Goal: Task Accomplishment & Management: Complete application form

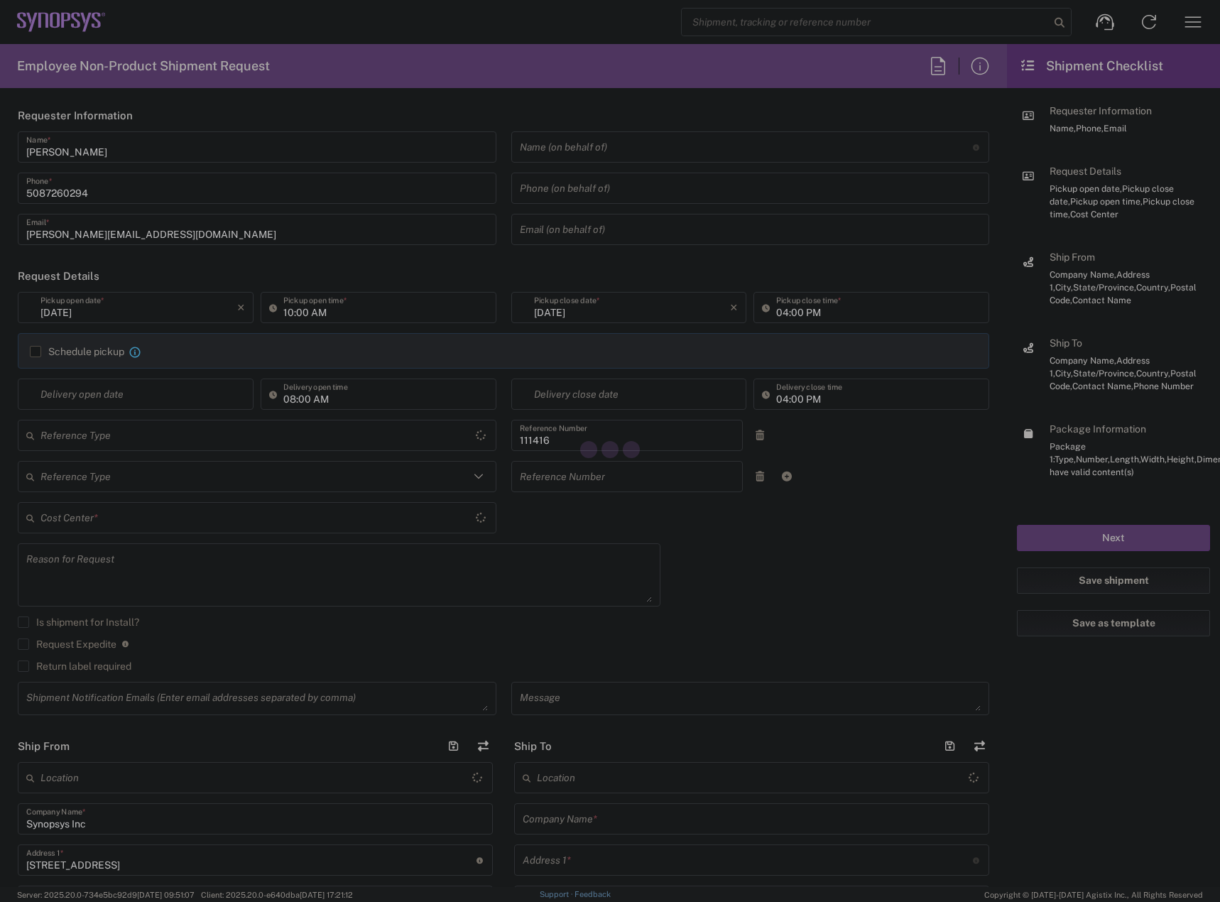
type input "Department"
type input "US01, SIG, IT Platform Products 111416"
type input "[US_STATE]"
type input "[GEOGRAPHIC_DATA]"
type input "Delivered at Place"
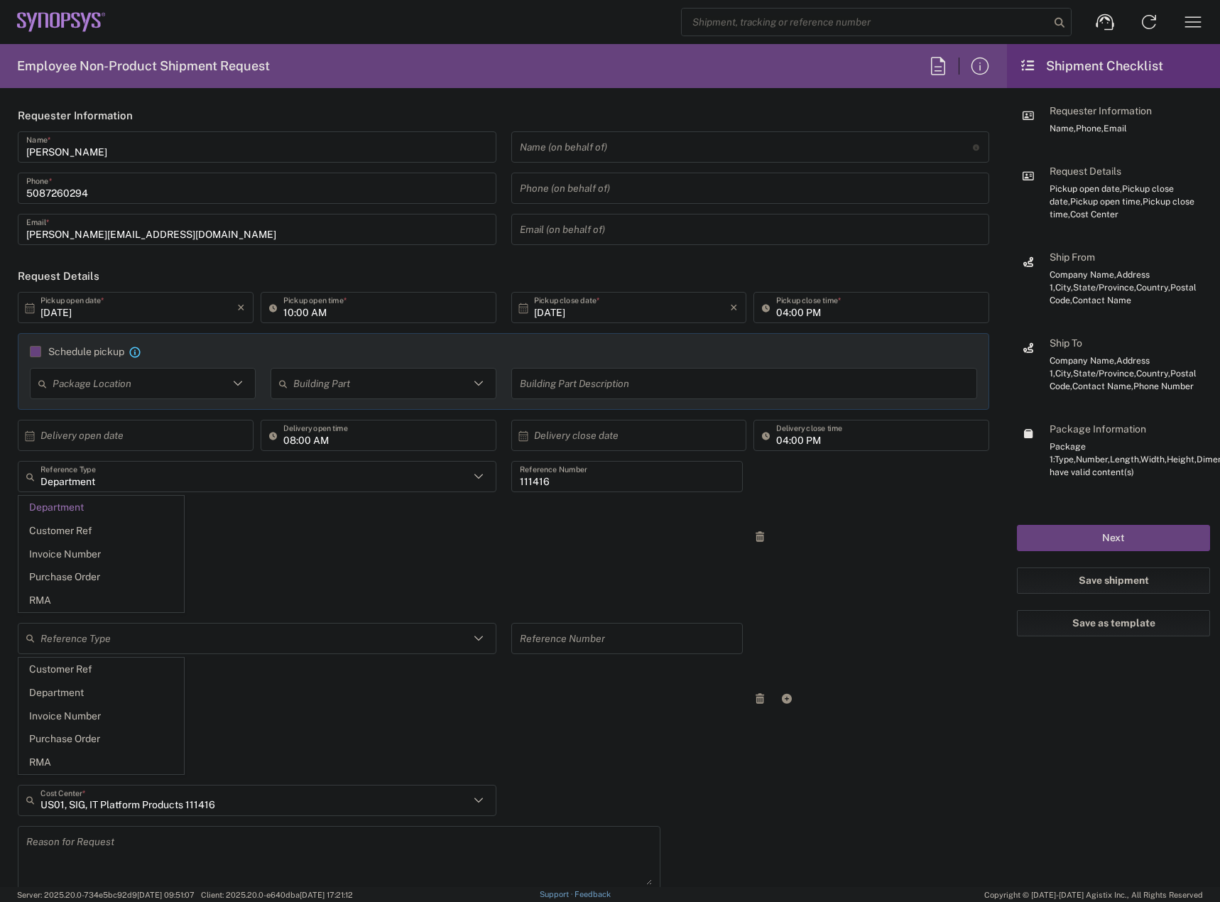
type input "[DATE]"
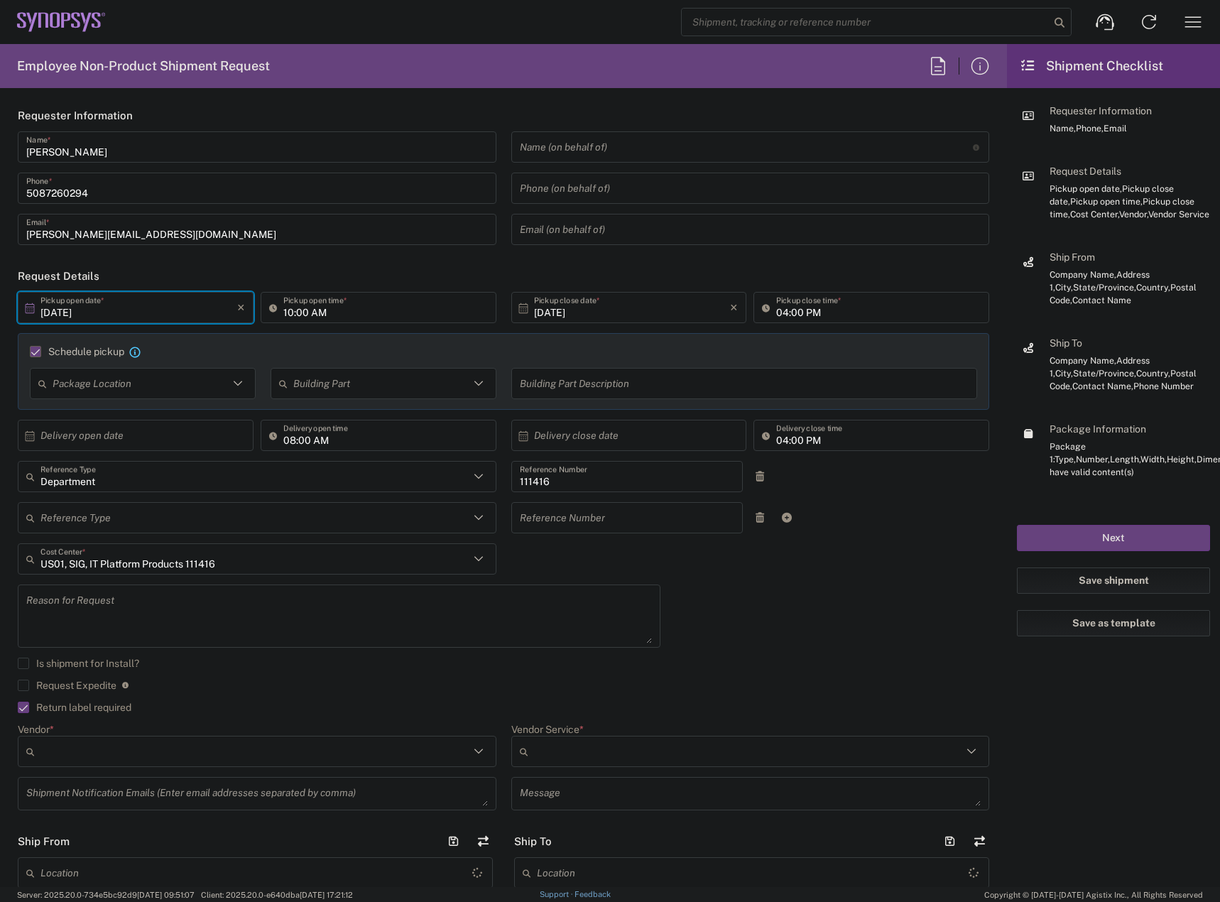
type input "[DATE]"
type input "05:00 PM"
type input "Department"
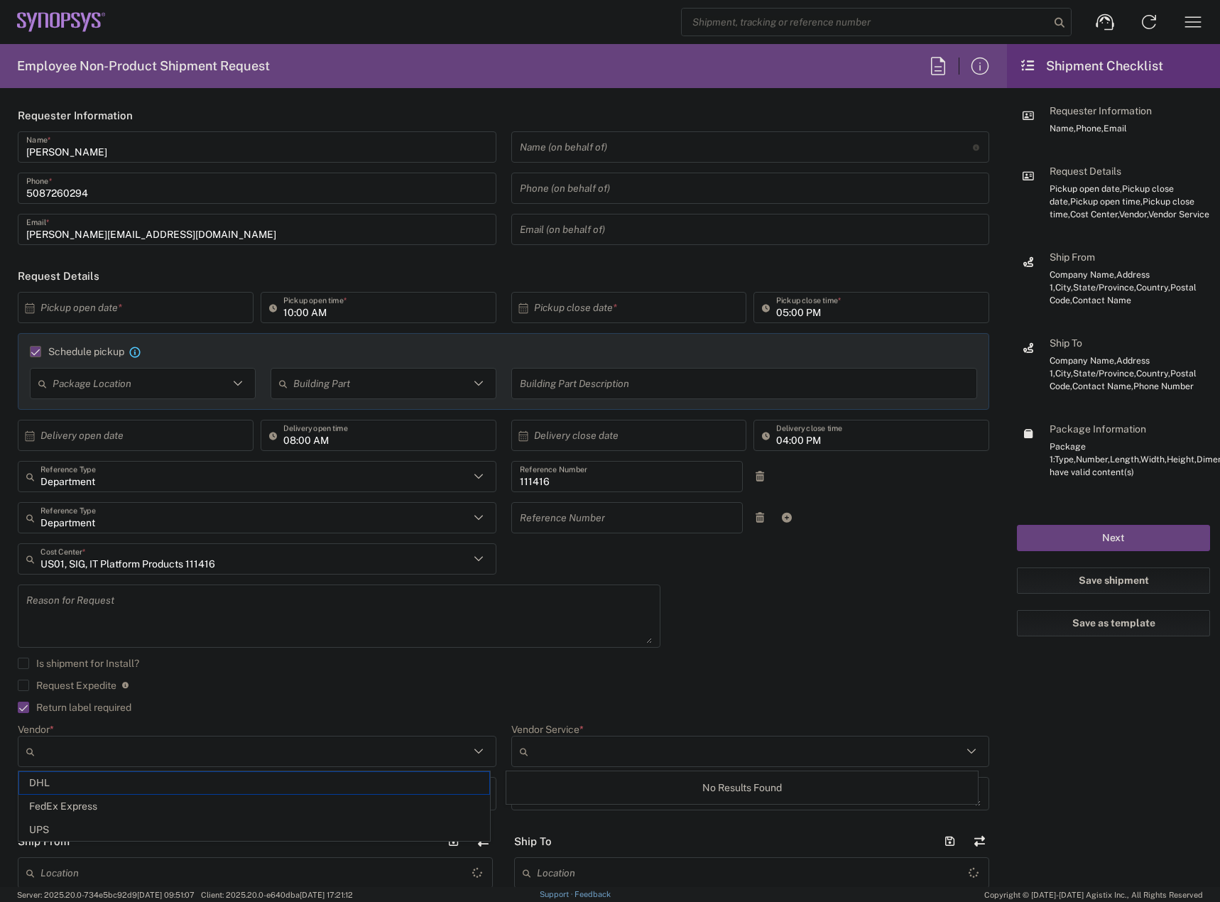
type input "Marlboro US04"
type input "1"
type input "[US_STATE]"
type input "FedEx Express"
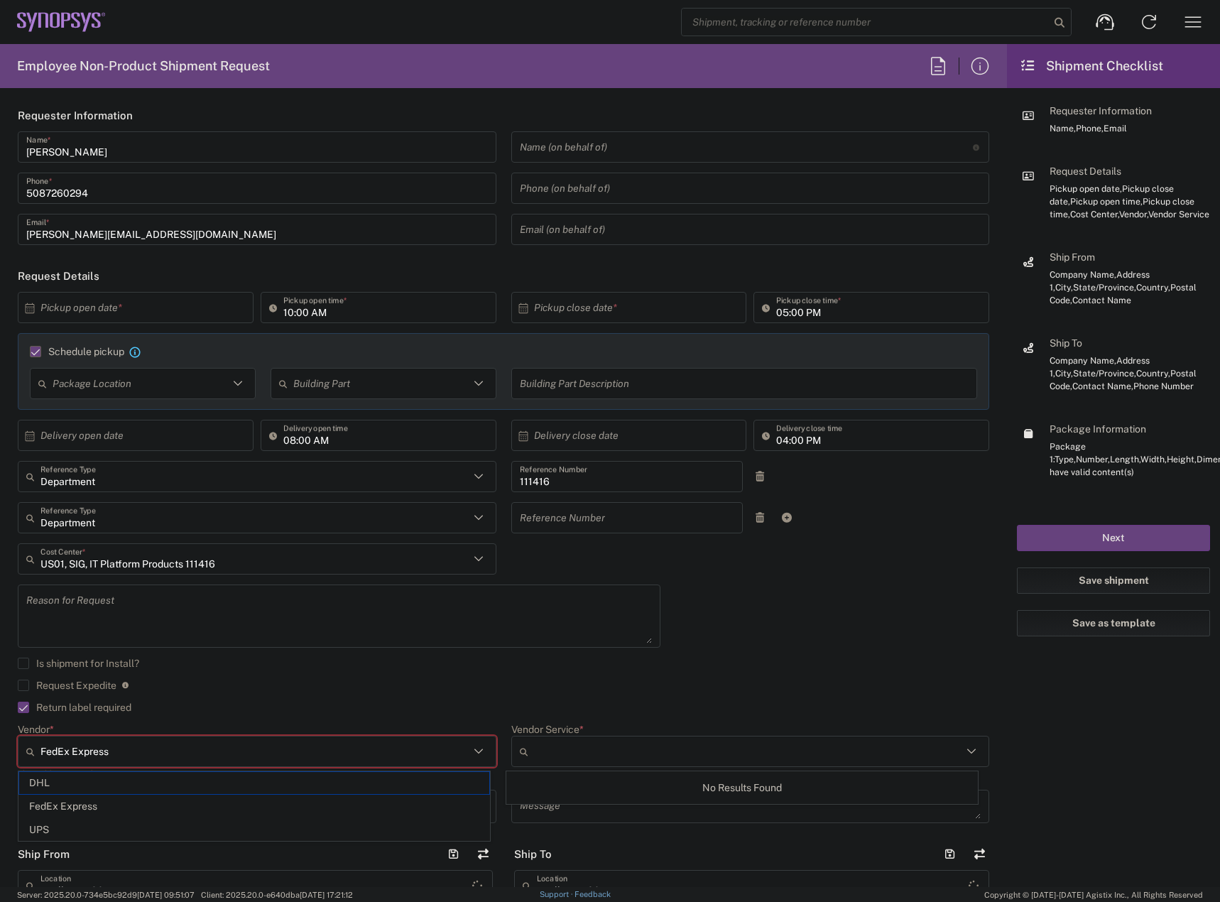
type input "Large Box"
type input "Sender/Shipper"
type input "2Day"
type textarea "Tech Refresh"
type input "5"
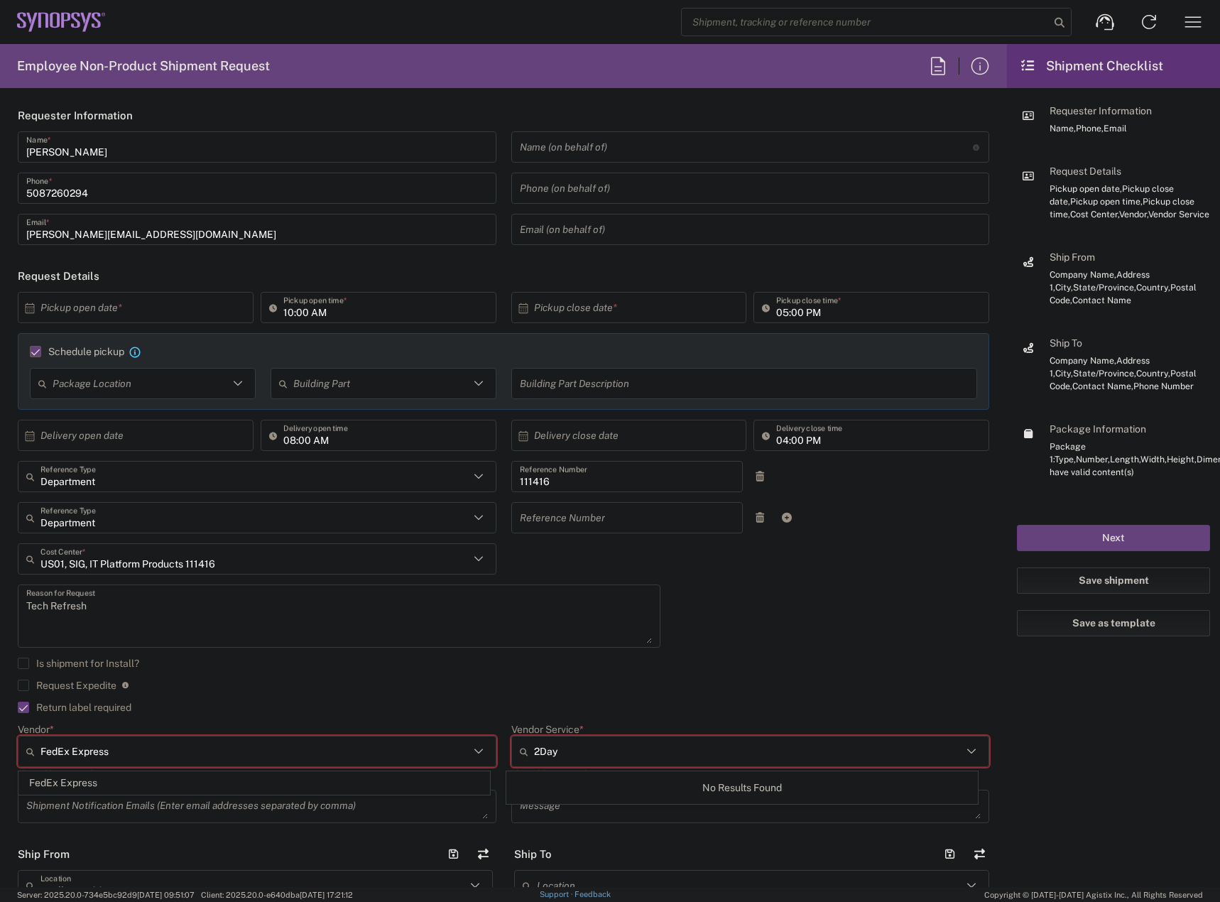
type input "Synopsys Inc"
drag, startPoint x: 60, startPoint y: 309, endPoint x: 51, endPoint y: 308, distance: 8.6
click at [60, 309] on input "text" at bounding box center [138, 308] width 197 height 25
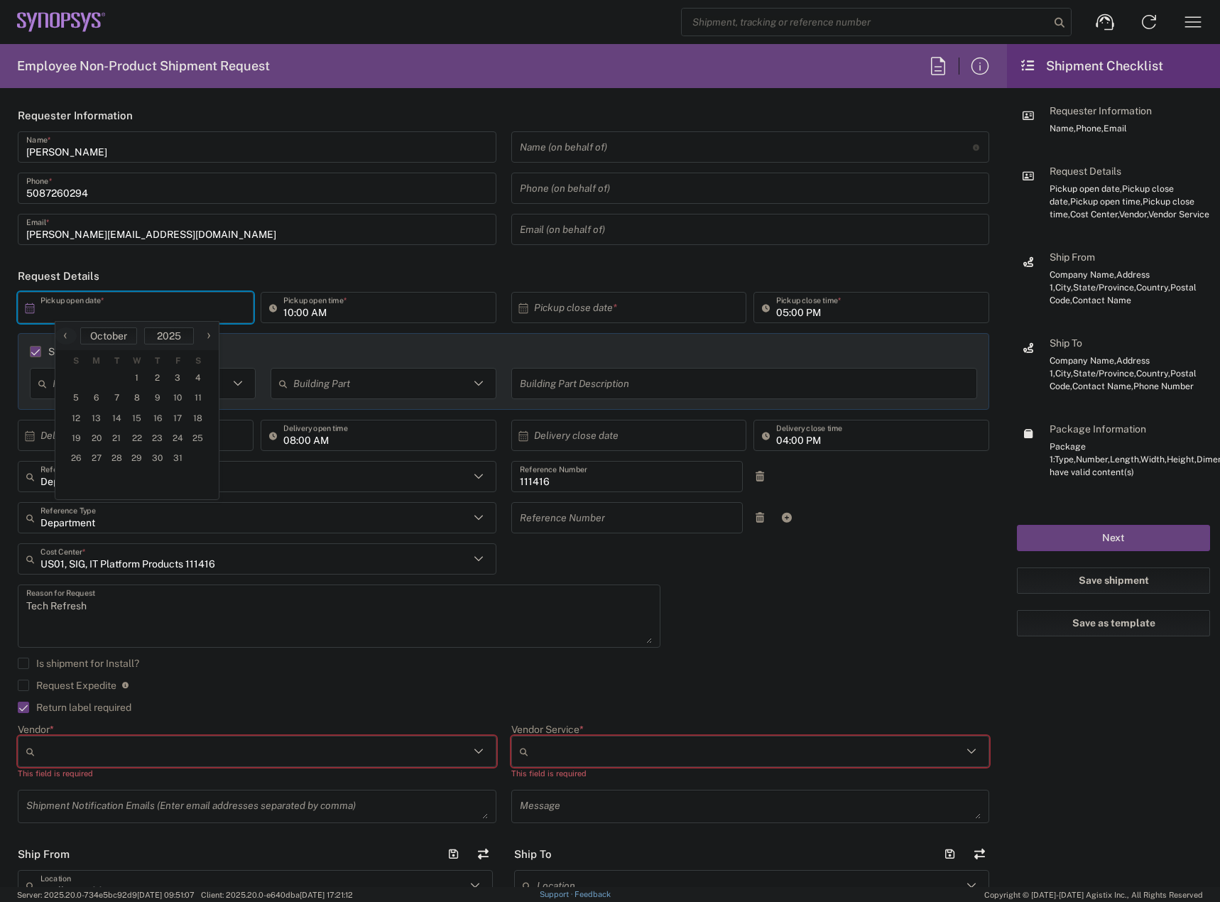
click at [33, 307] on icon at bounding box center [29, 308] width 13 height 13
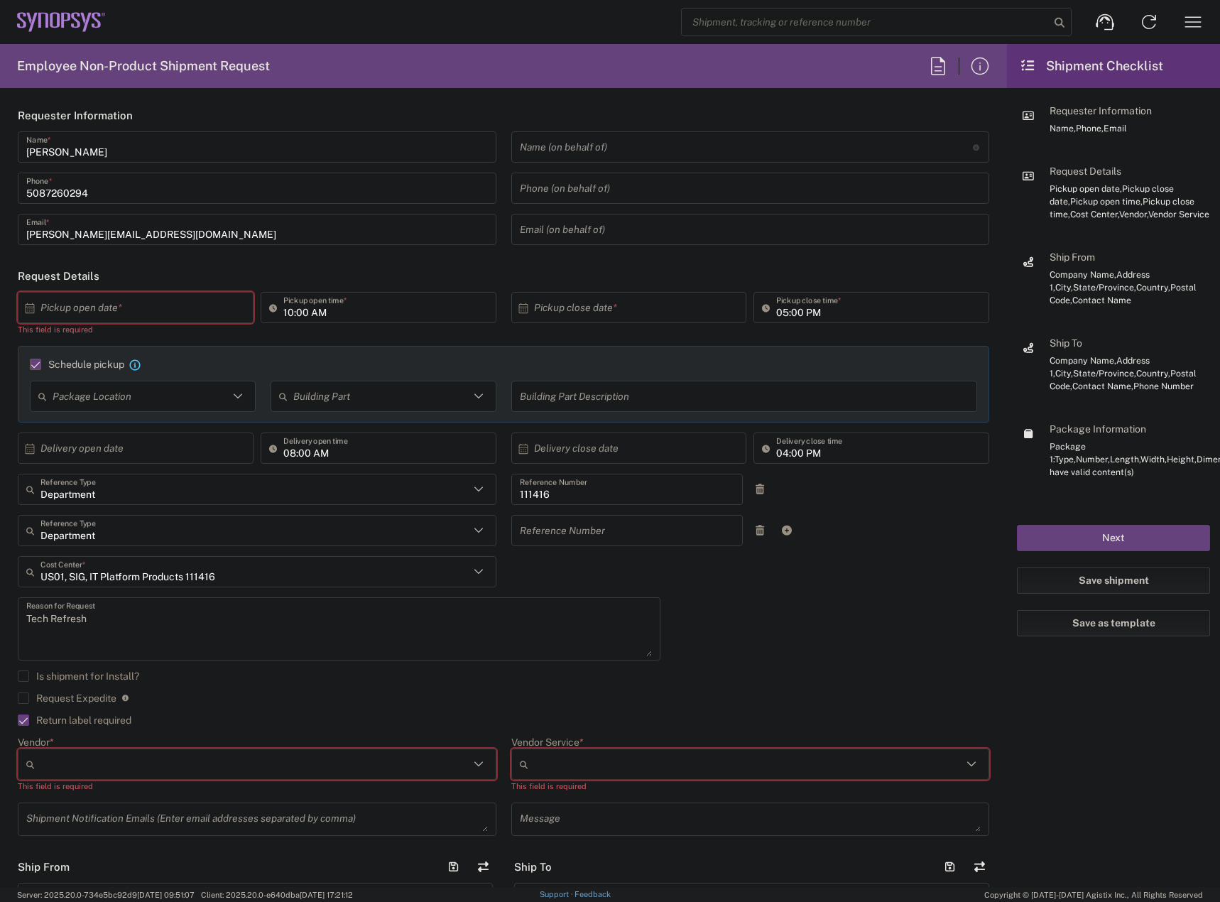
click at [31, 308] on icon at bounding box center [30, 308] width 9 height 10
click at [159, 400] on span "9" at bounding box center [157, 398] width 21 height 20
type input "[DATE]"
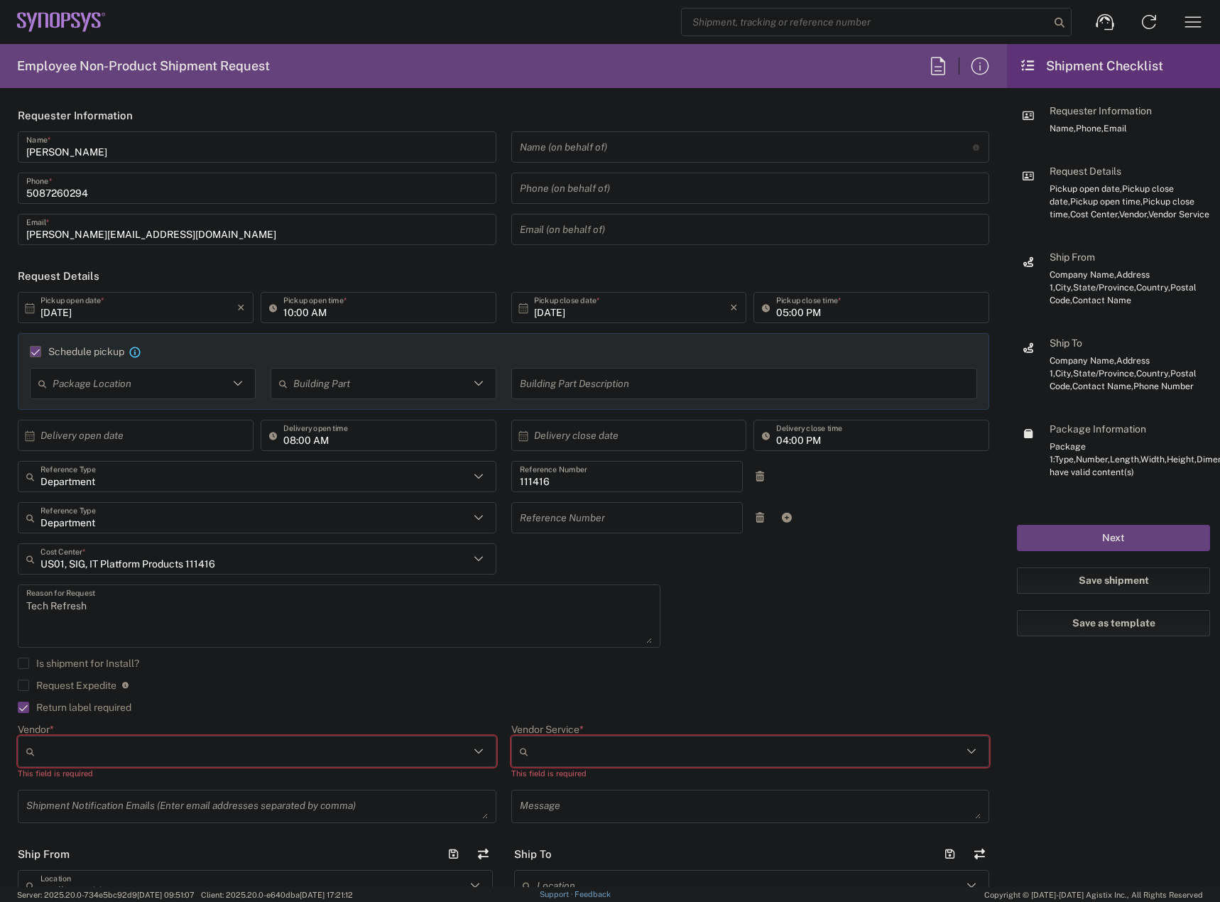
click at [290, 313] on input "10:00 AM" at bounding box center [385, 308] width 205 height 25
click at [285, 315] on input "10:00 AM" at bounding box center [385, 308] width 205 height 25
click at [320, 319] on input "02:00 AM" at bounding box center [385, 308] width 205 height 25
type input "02:00 PM"
click at [502, 345] on div "Schedule pickup When scheduling a pickup please be sure to meet the following c…" at bounding box center [504, 371] width 972 height 77
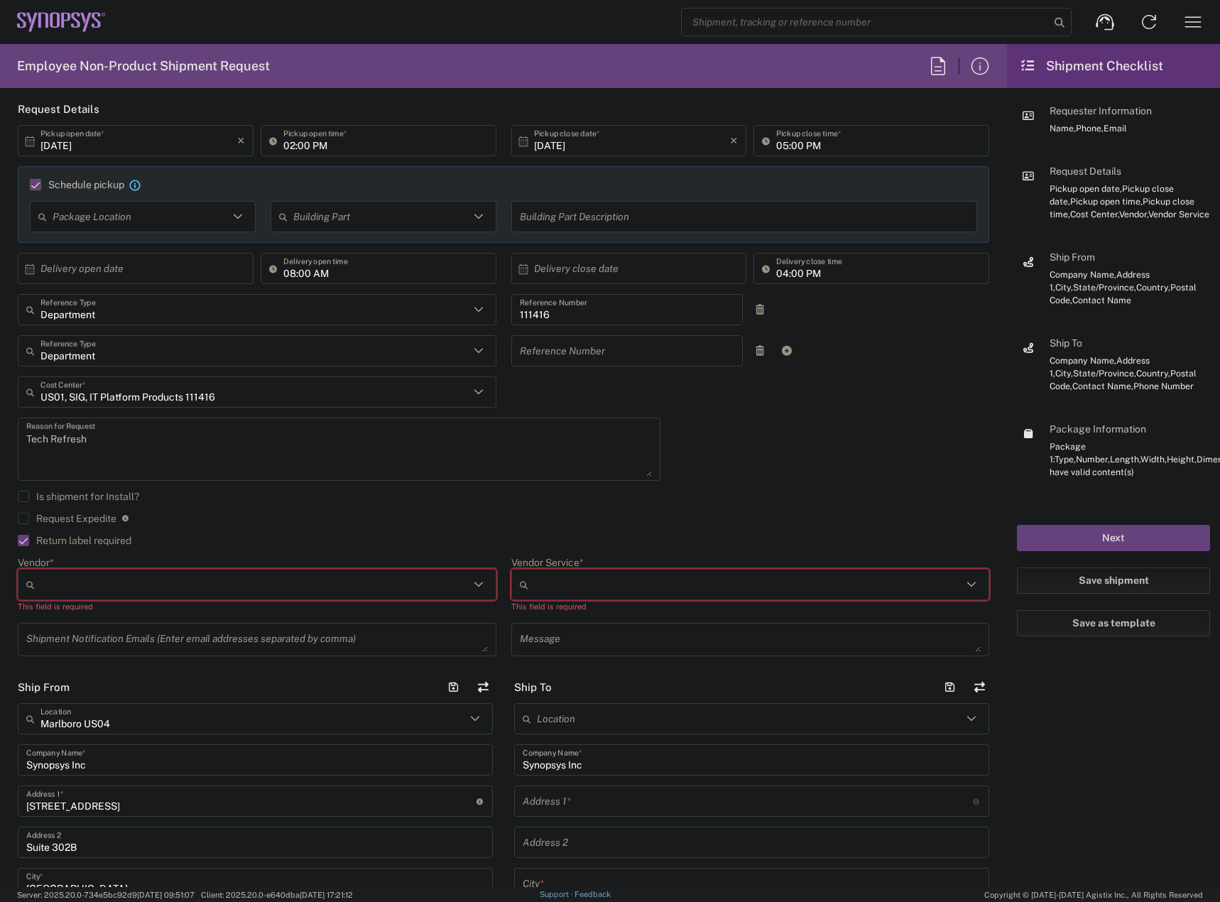
scroll to position [142, 0]
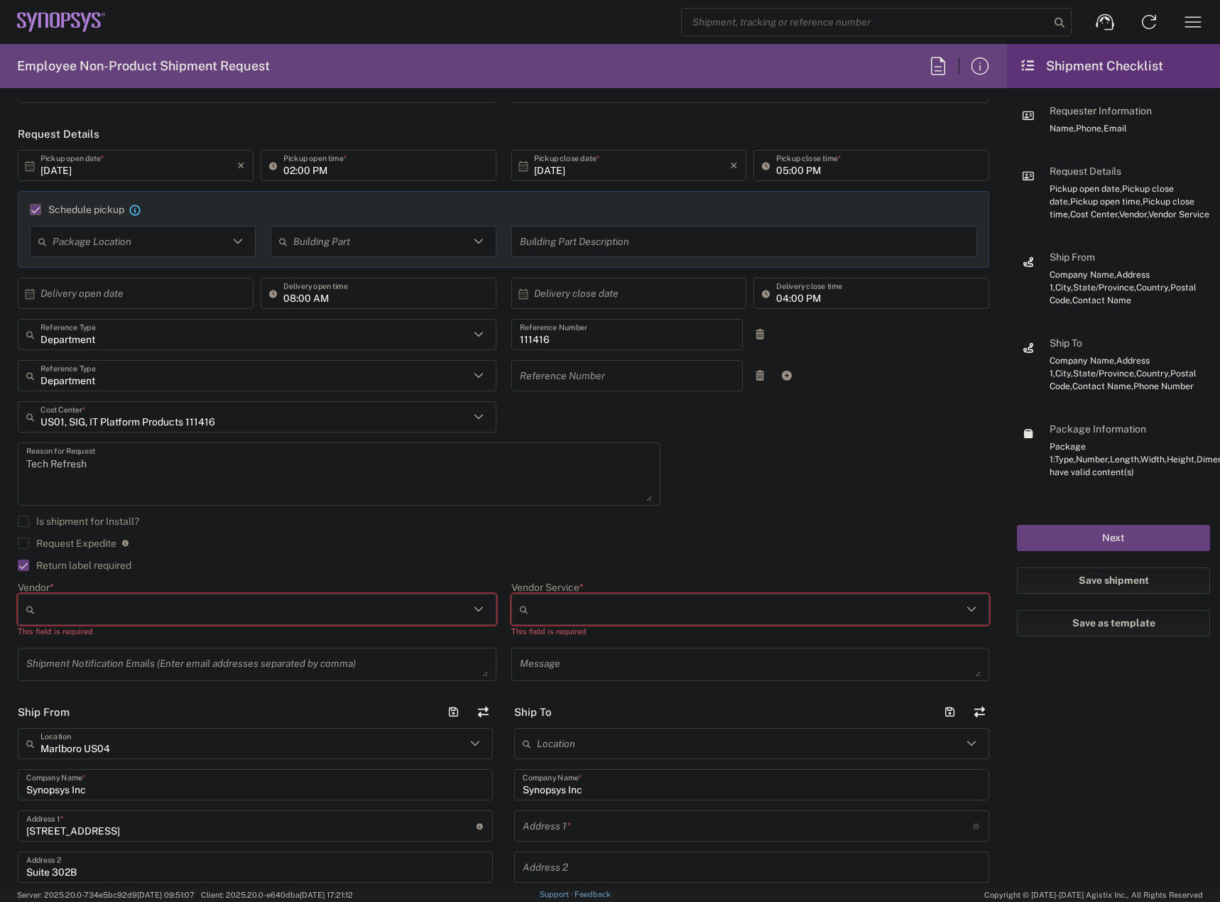
click at [192, 597] on div at bounding box center [257, 609] width 479 height 31
click at [156, 665] on span "FedEx Express" at bounding box center [254, 665] width 470 height 22
type input "FedEx Express"
click at [617, 608] on input "Vendor Service *" at bounding box center [751, 609] width 435 height 23
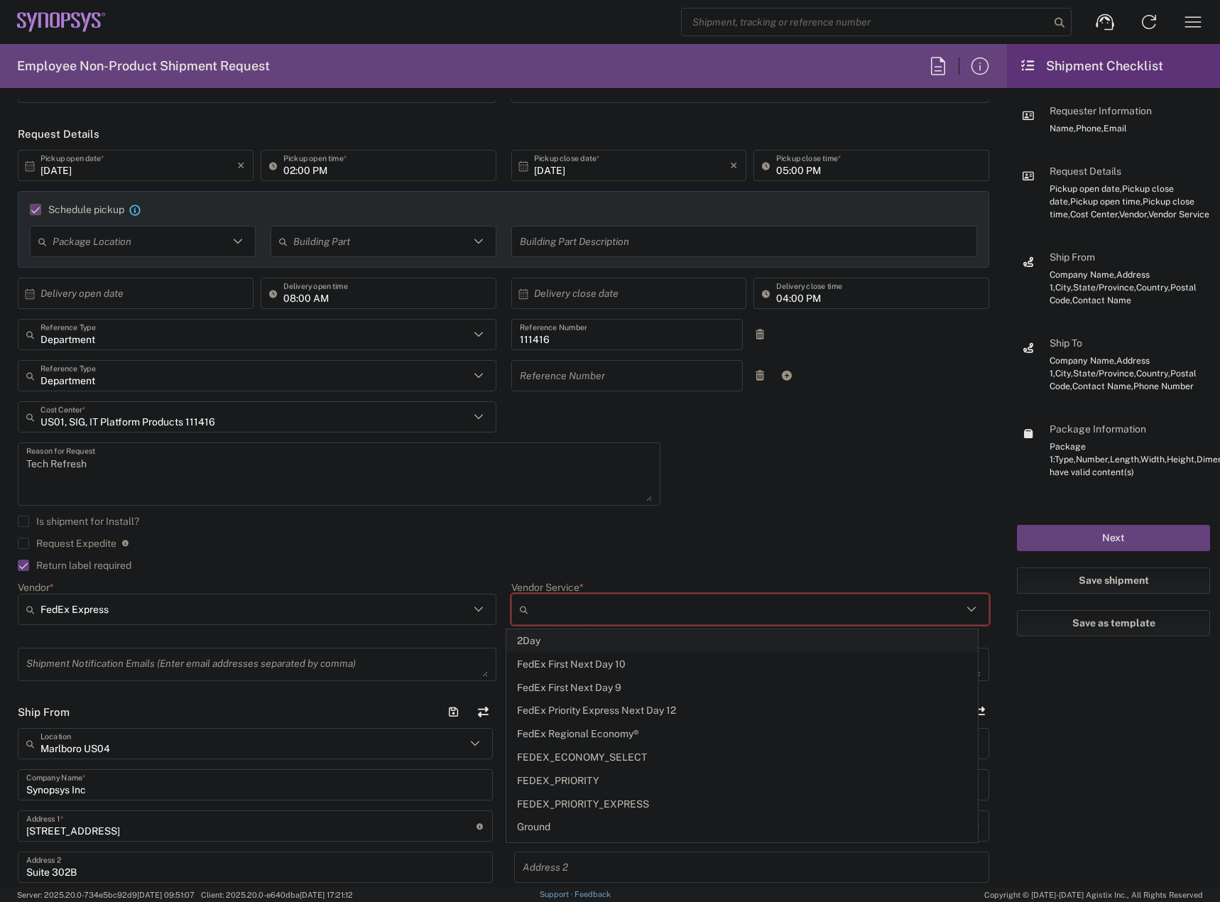
click at [563, 640] on span "2Day" at bounding box center [742, 641] width 470 height 22
type input "2Day"
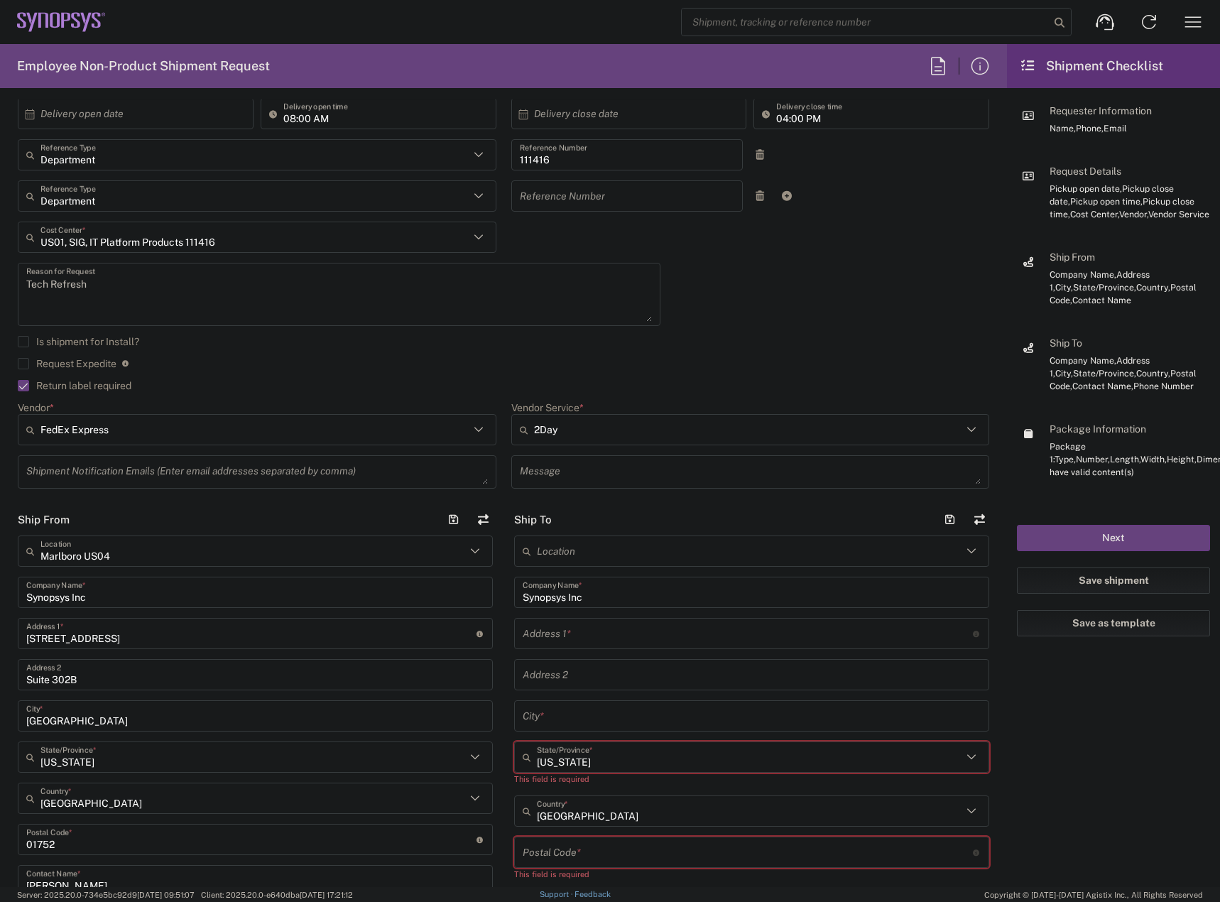
scroll to position [497, 0]
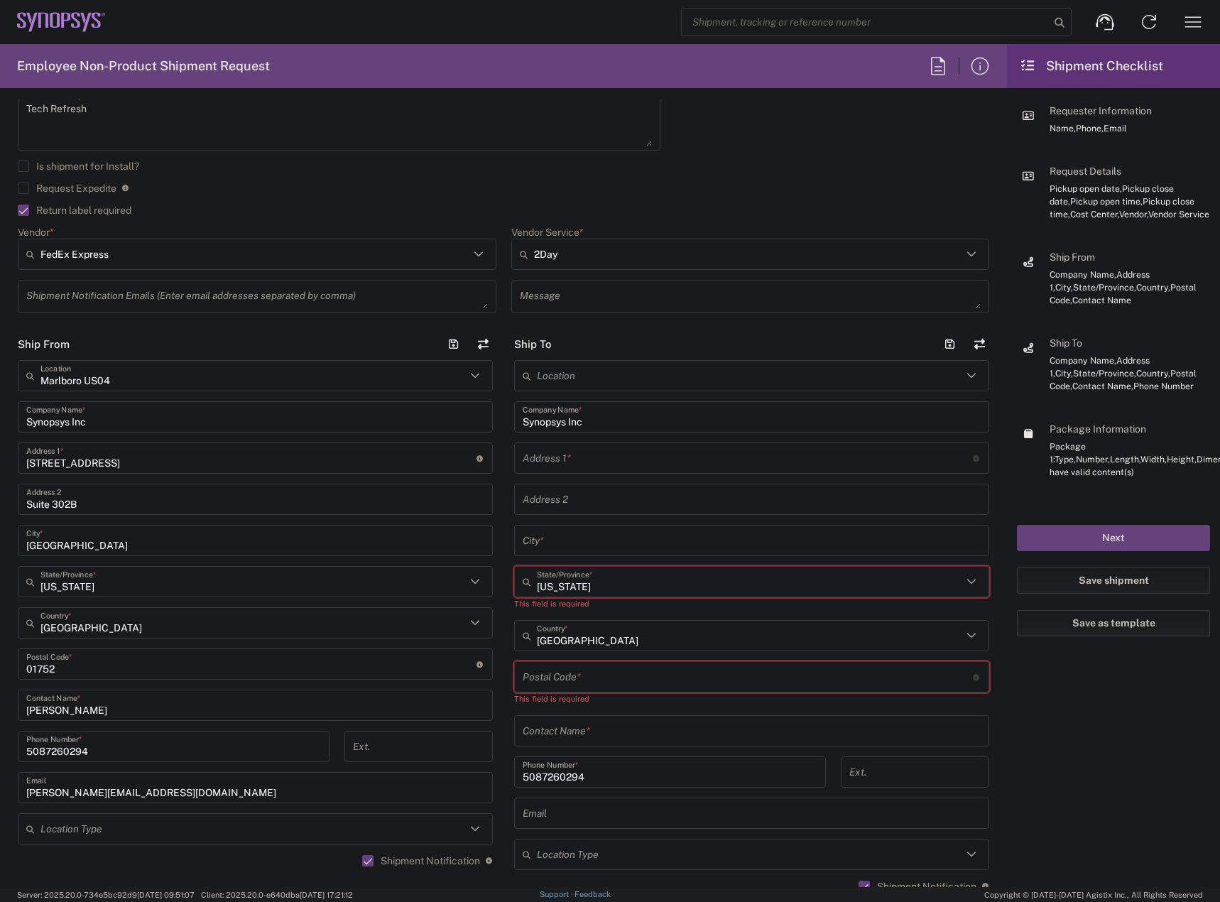
click at [584, 460] on input "text" at bounding box center [748, 458] width 450 height 25
paste input "[STREET_ADDRESS]"
type input "[STREET_ADDRESS]"
click at [604, 495] on input "text" at bounding box center [752, 499] width 458 height 25
paste input "Suite # 150"
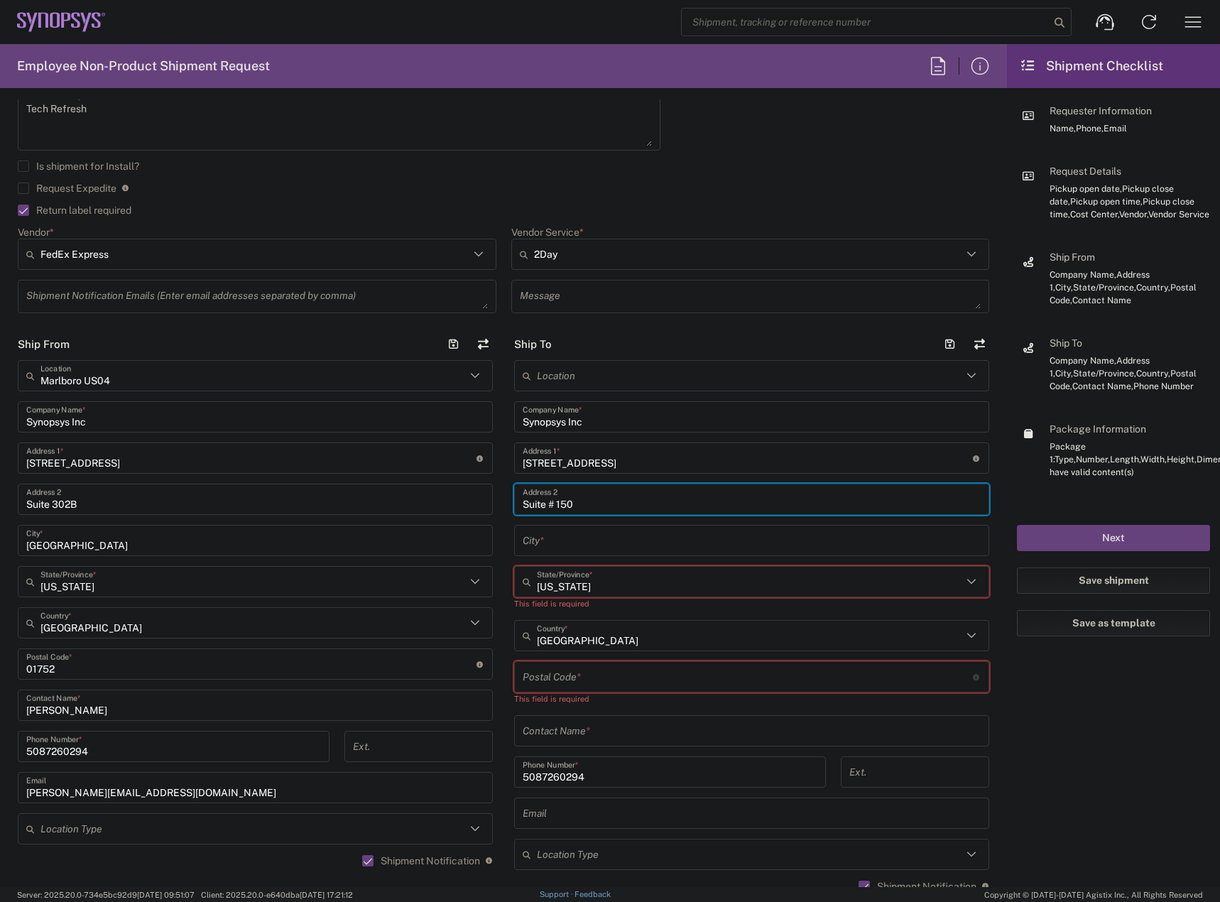
type input "Suite # 150"
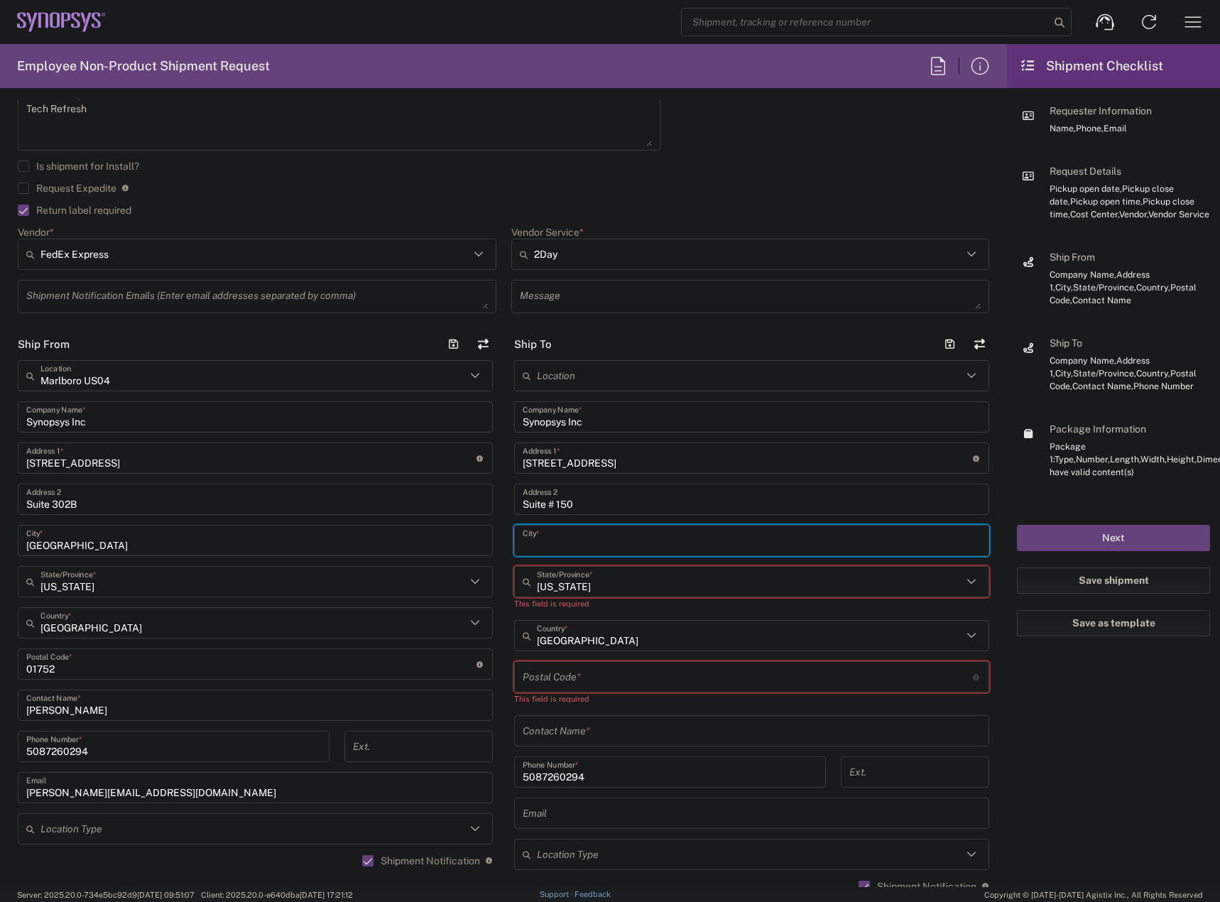
click at [527, 534] on input "text" at bounding box center [752, 541] width 458 height 25
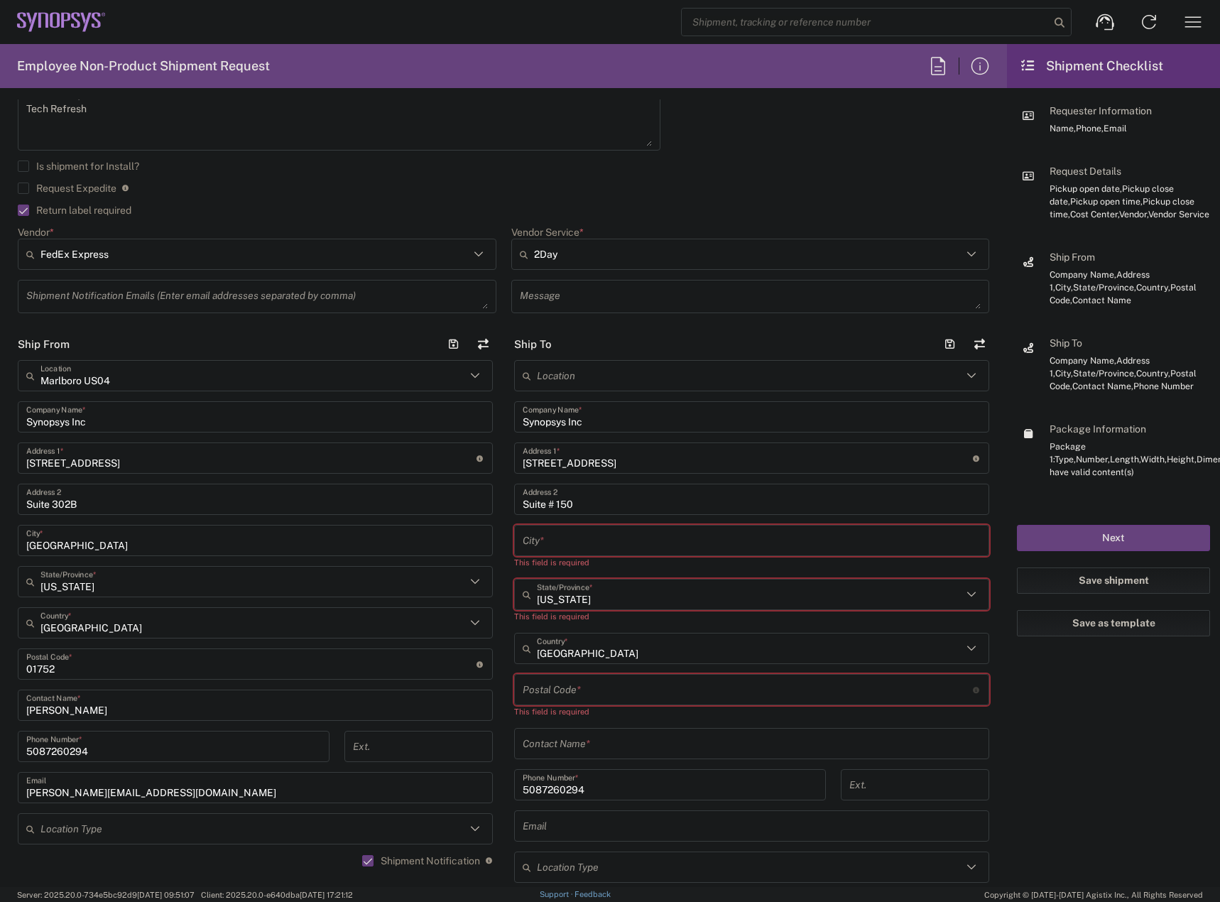
click at [574, 544] on input "text" at bounding box center [752, 541] width 458 height 25
paste input "Novi"
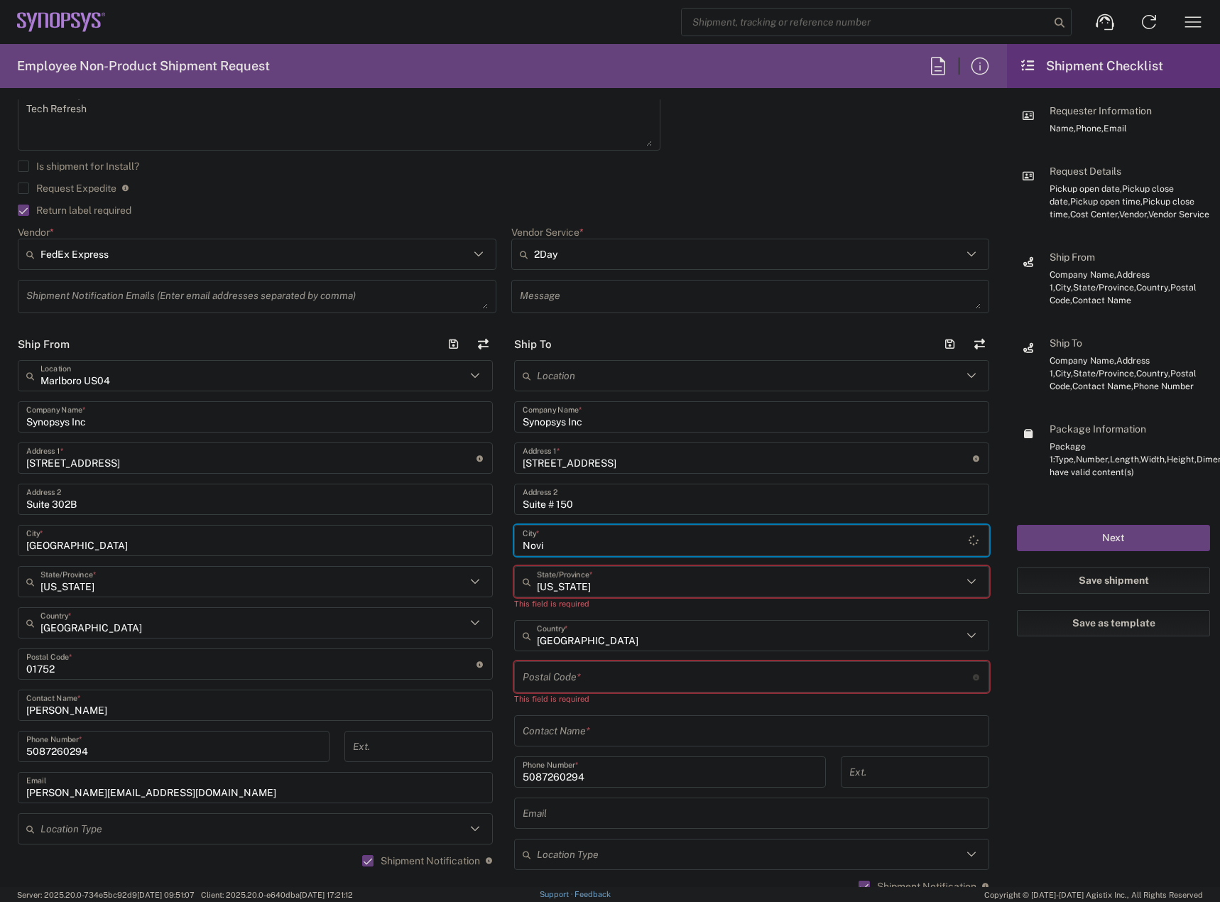
type input "Novi"
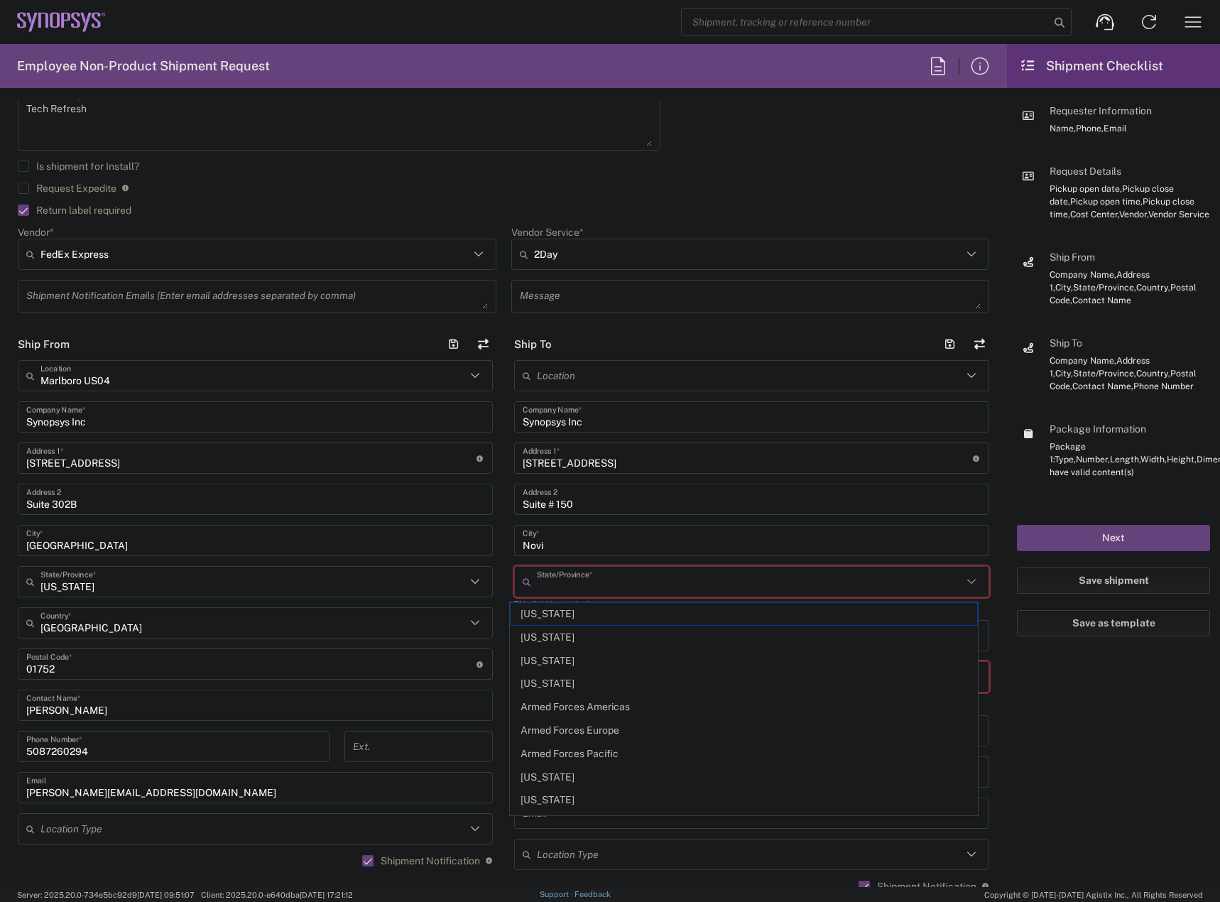
click at [632, 584] on input "text" at bounding box center [750, 582] width 426 height 25
click at [554, 582] on input "text" at bounding box center [750, 582] width 426 height 25
paste input "[US_STATE]"
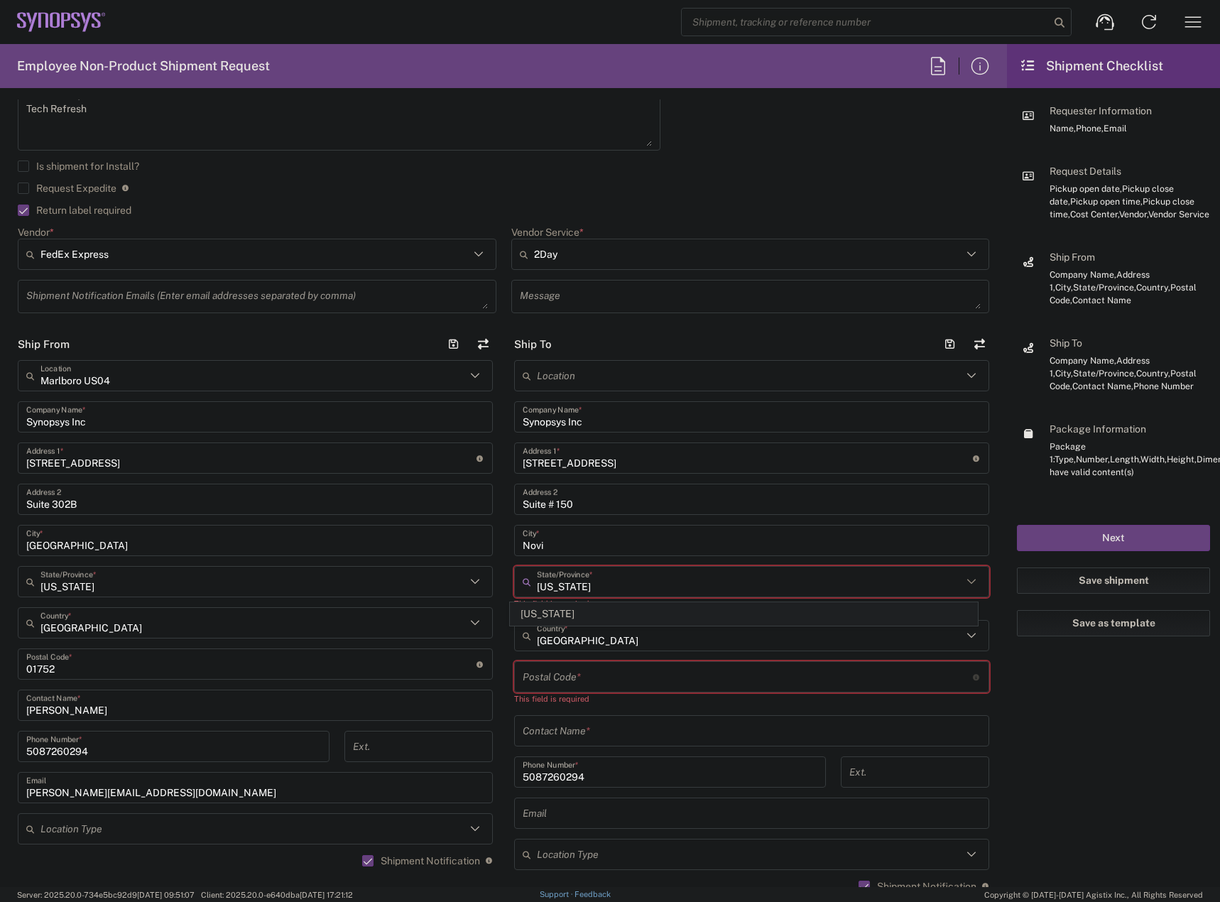
type input "[US_STATE]"
click at [559, 614] on span "[US_STATE]" at bounding box center [744, 614] width 467 height 22
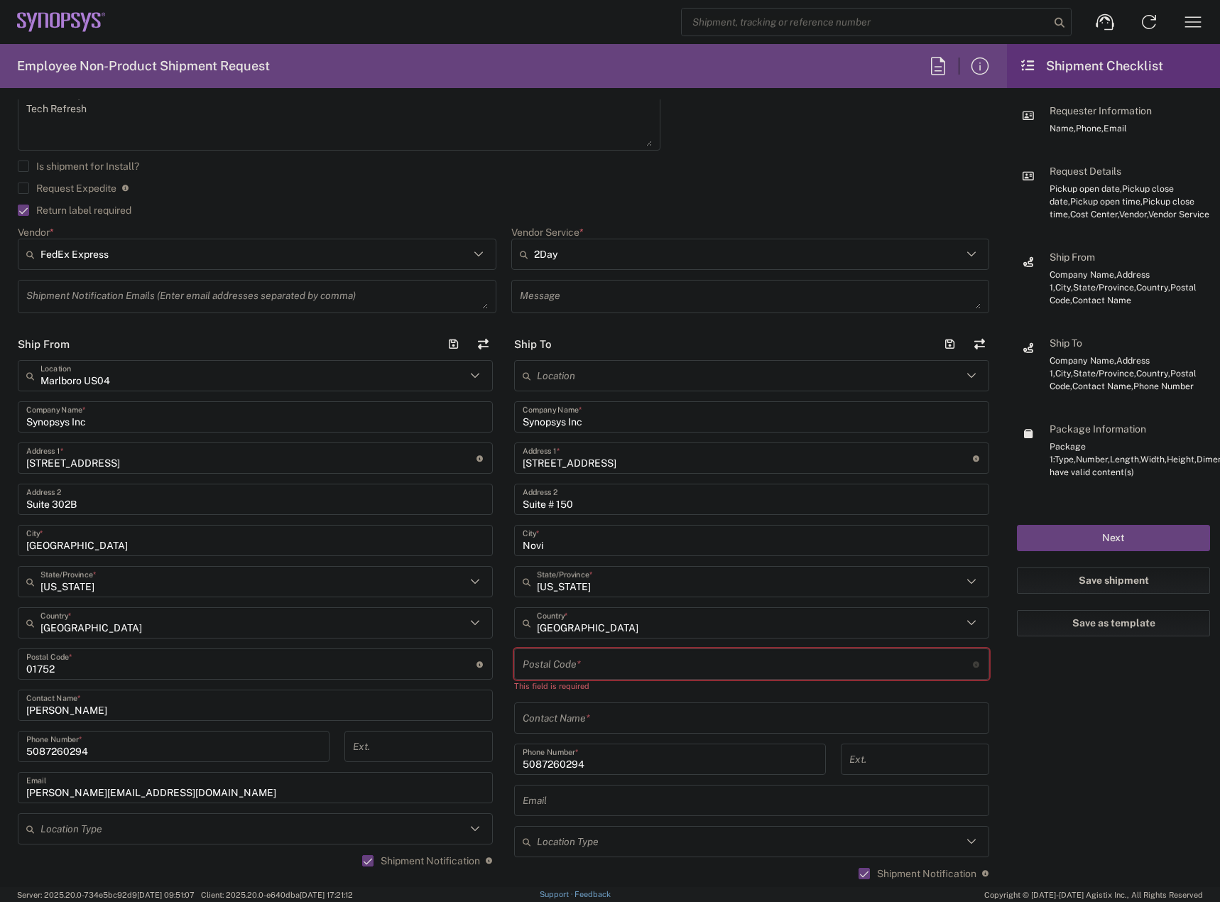
click at [560, 666] on input "undefined" at bounding box center [748, 664] width 450 height 25
click at [602, 673] on input "undefined" at bounding box center [748, 664] width 450 height 25
paste input "48375"
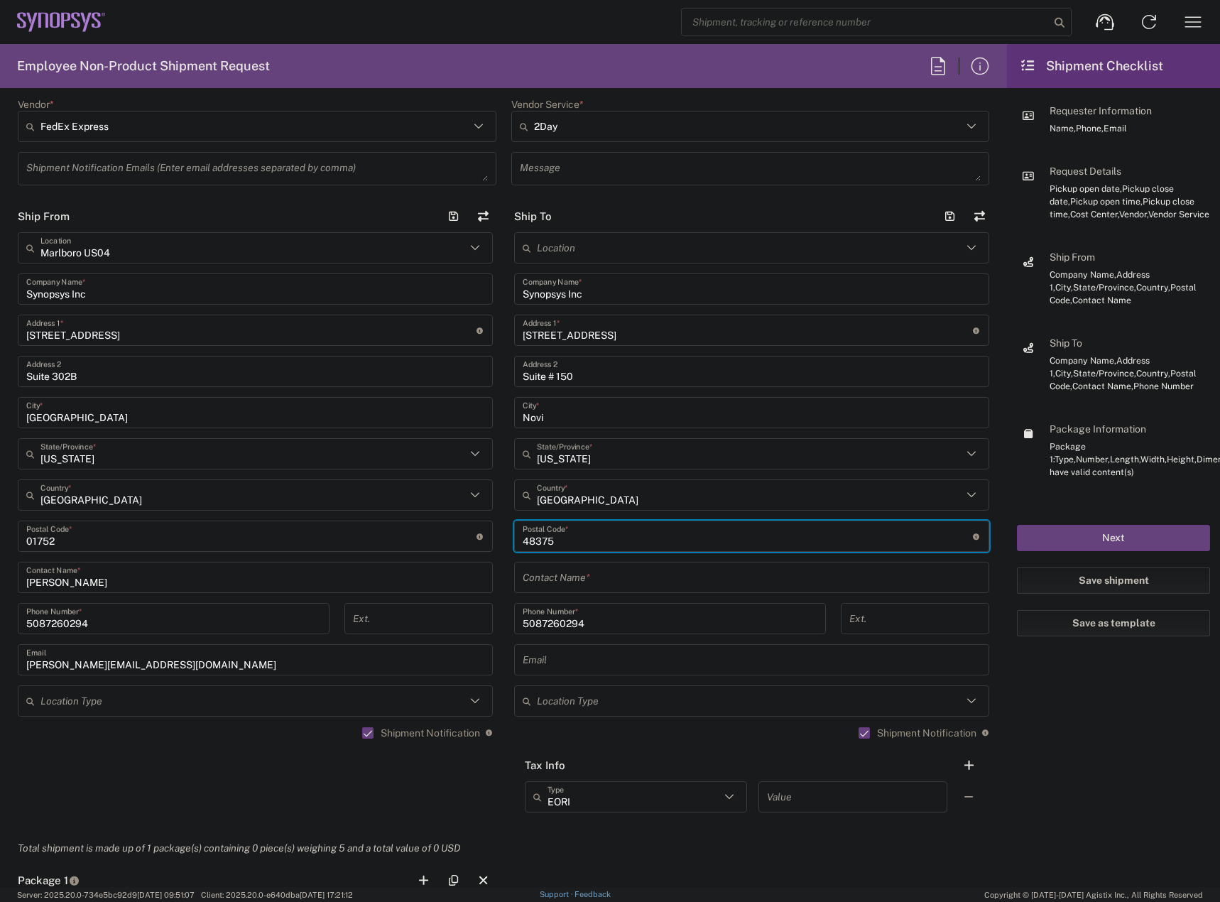
scroll to position [639, 0]
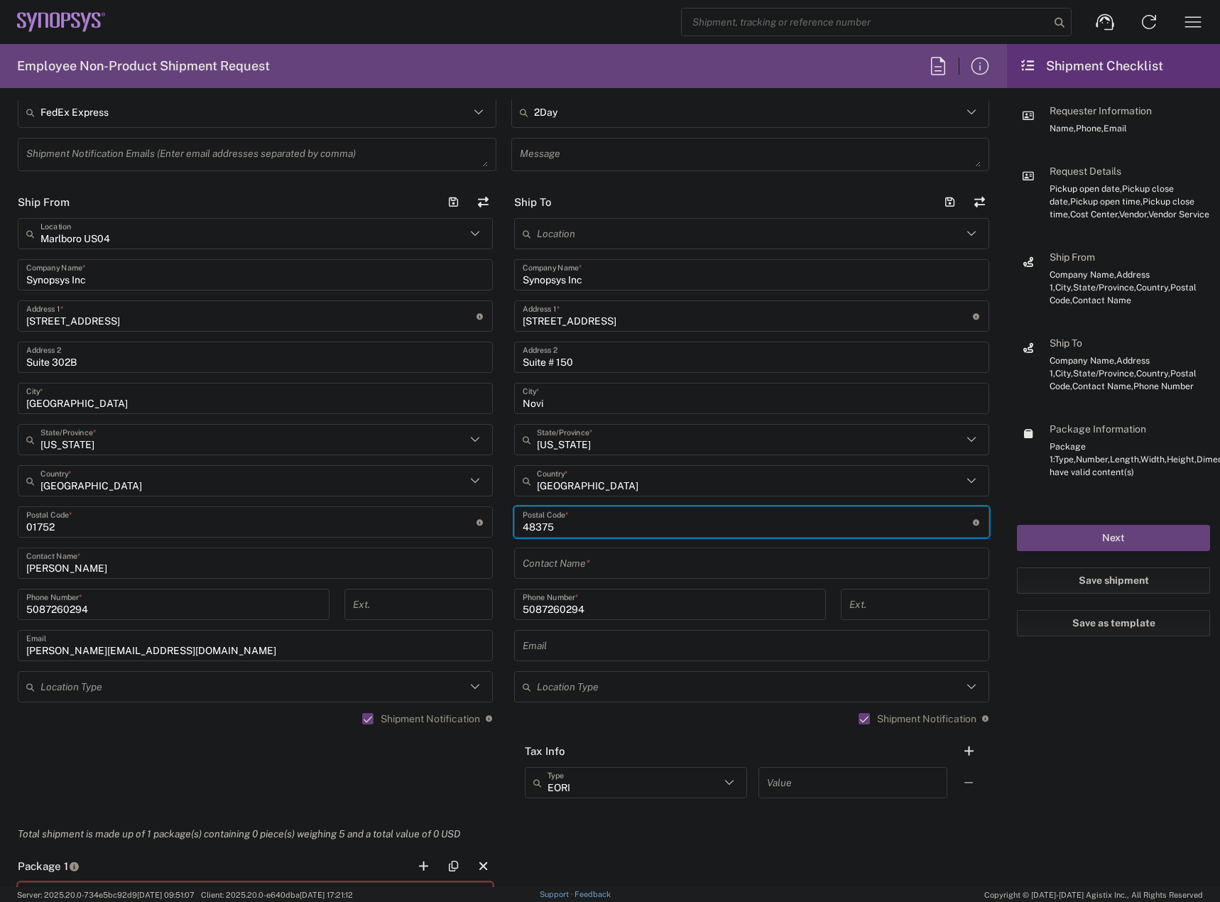
type input "48375"
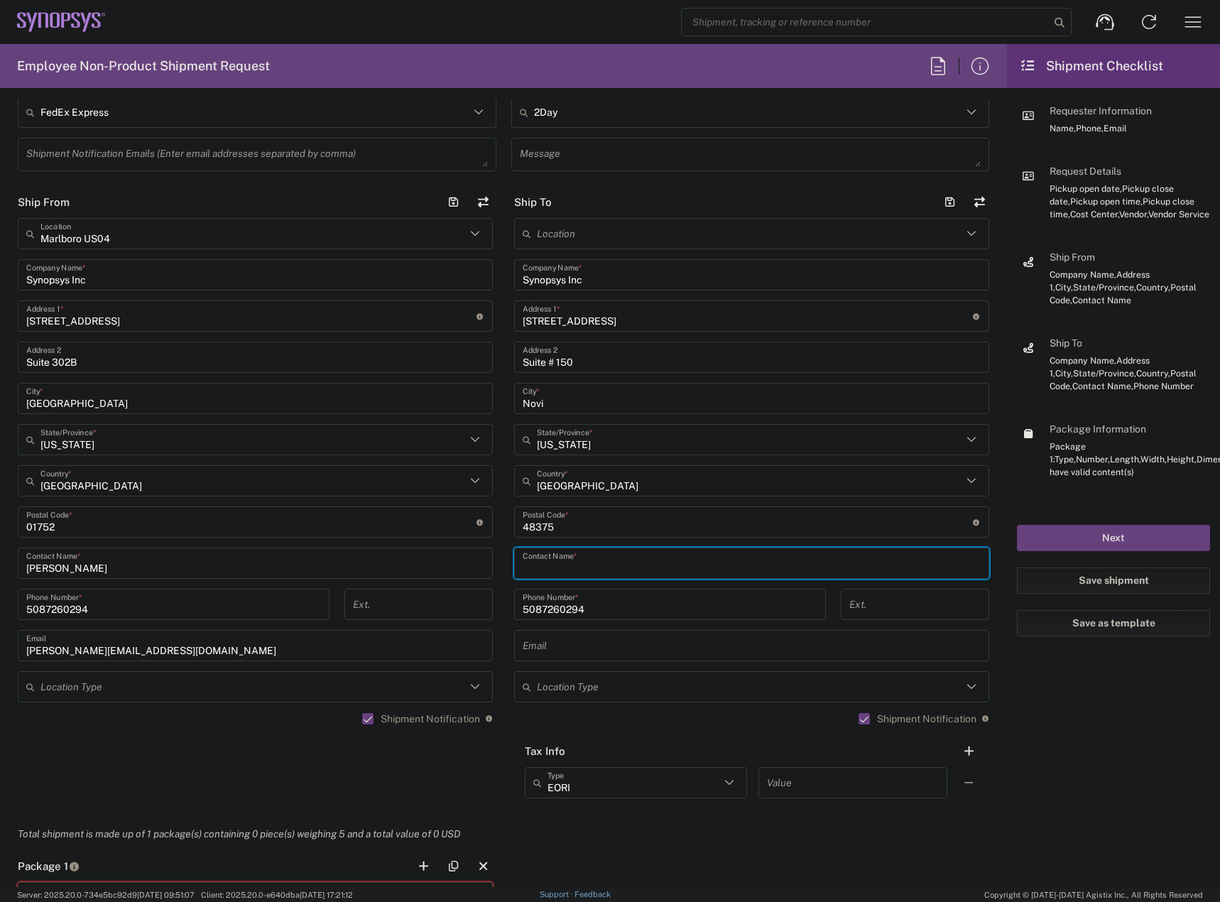
click at [569, 573] on input "text" at bounding box center [752, 563] width 458 height 25
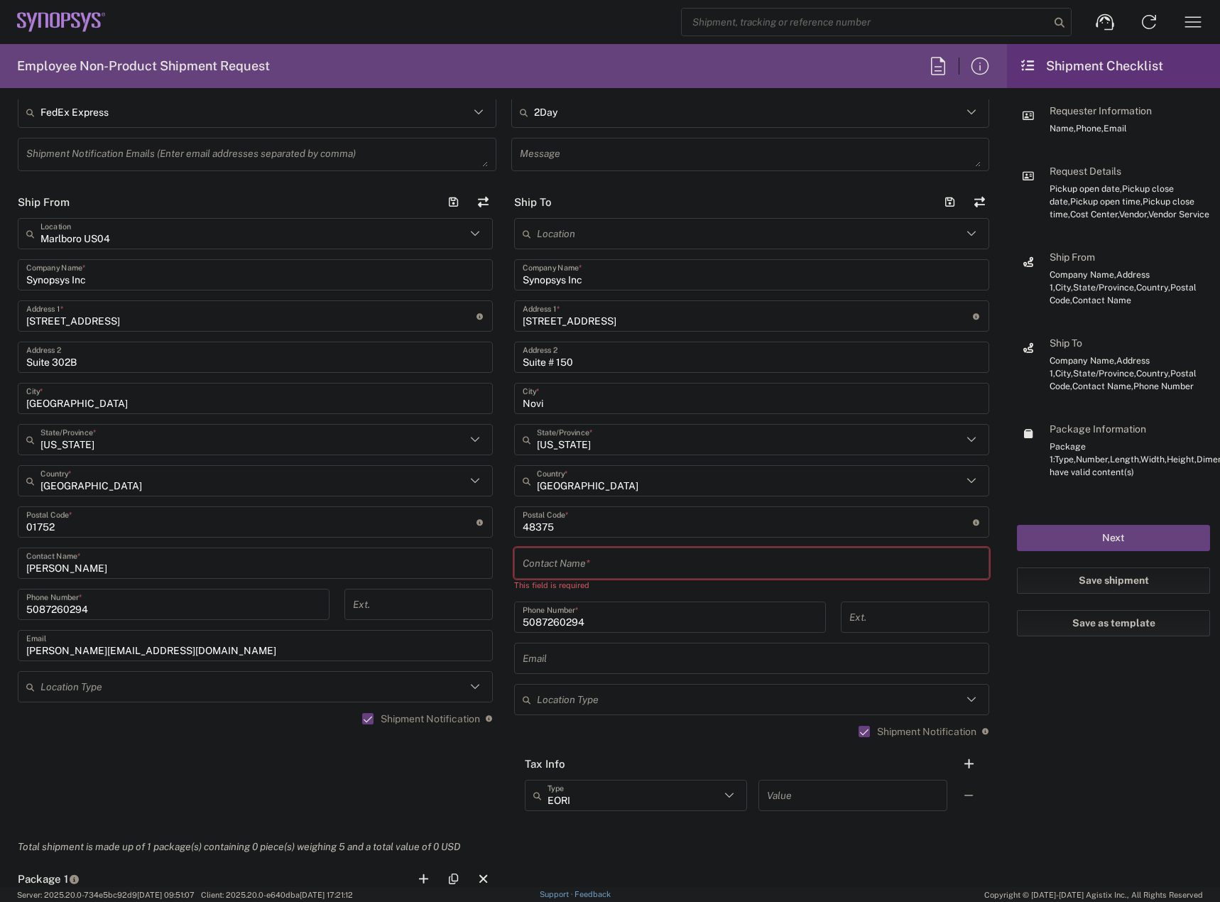
click at [609, 568] on input "text" at bounding box center [752, 563] width 458 height 25
paste input "[PERSON_NAME]"
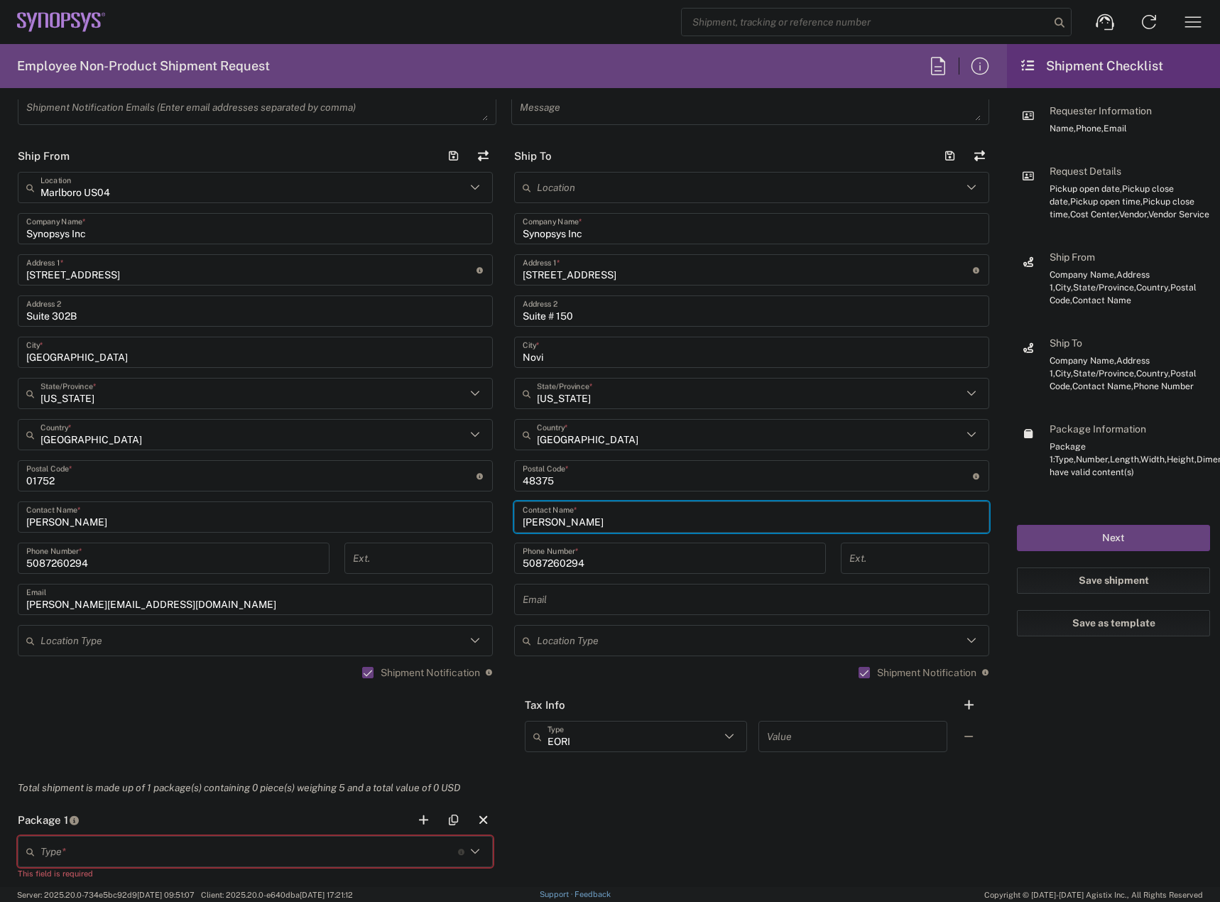
scroll to position [710, 0]
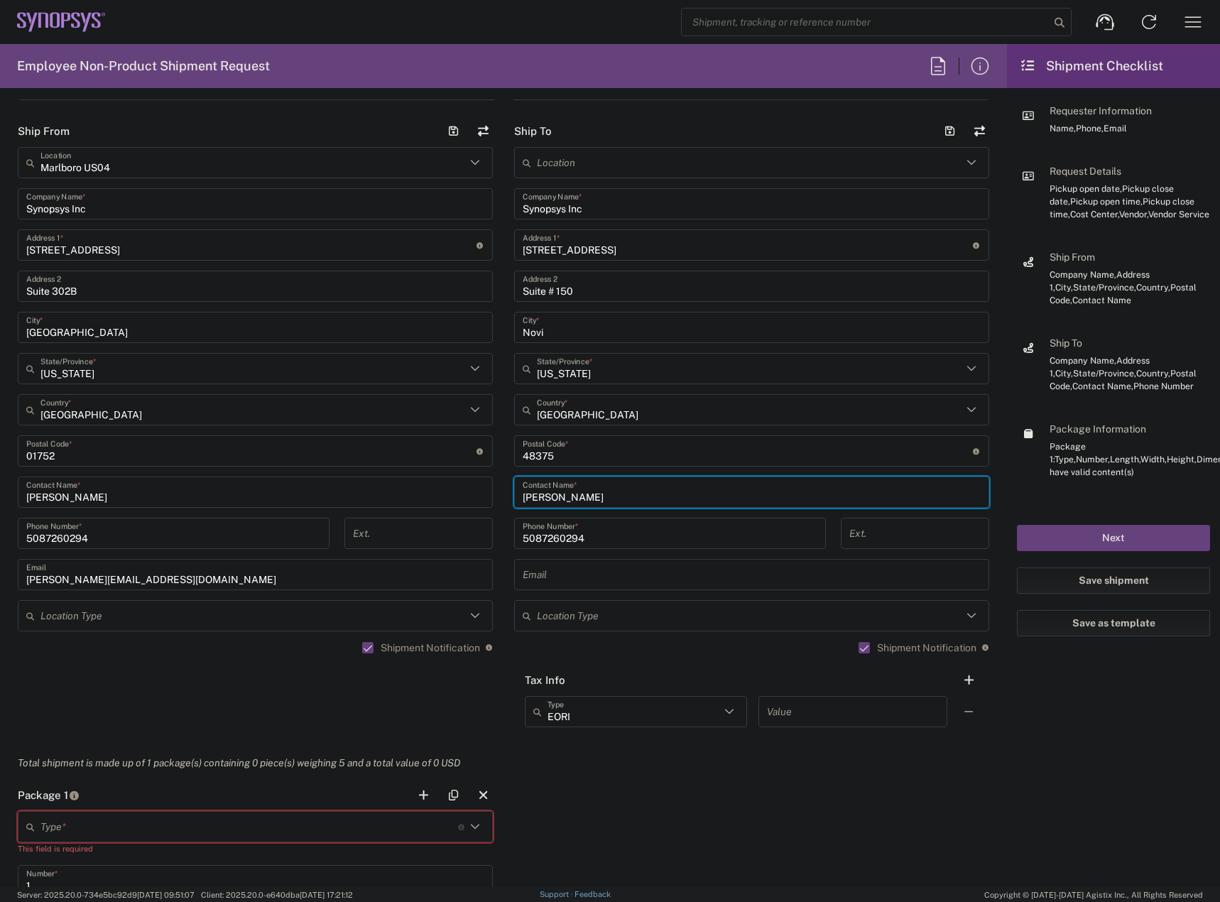
type input "[PERSON_NAME]"
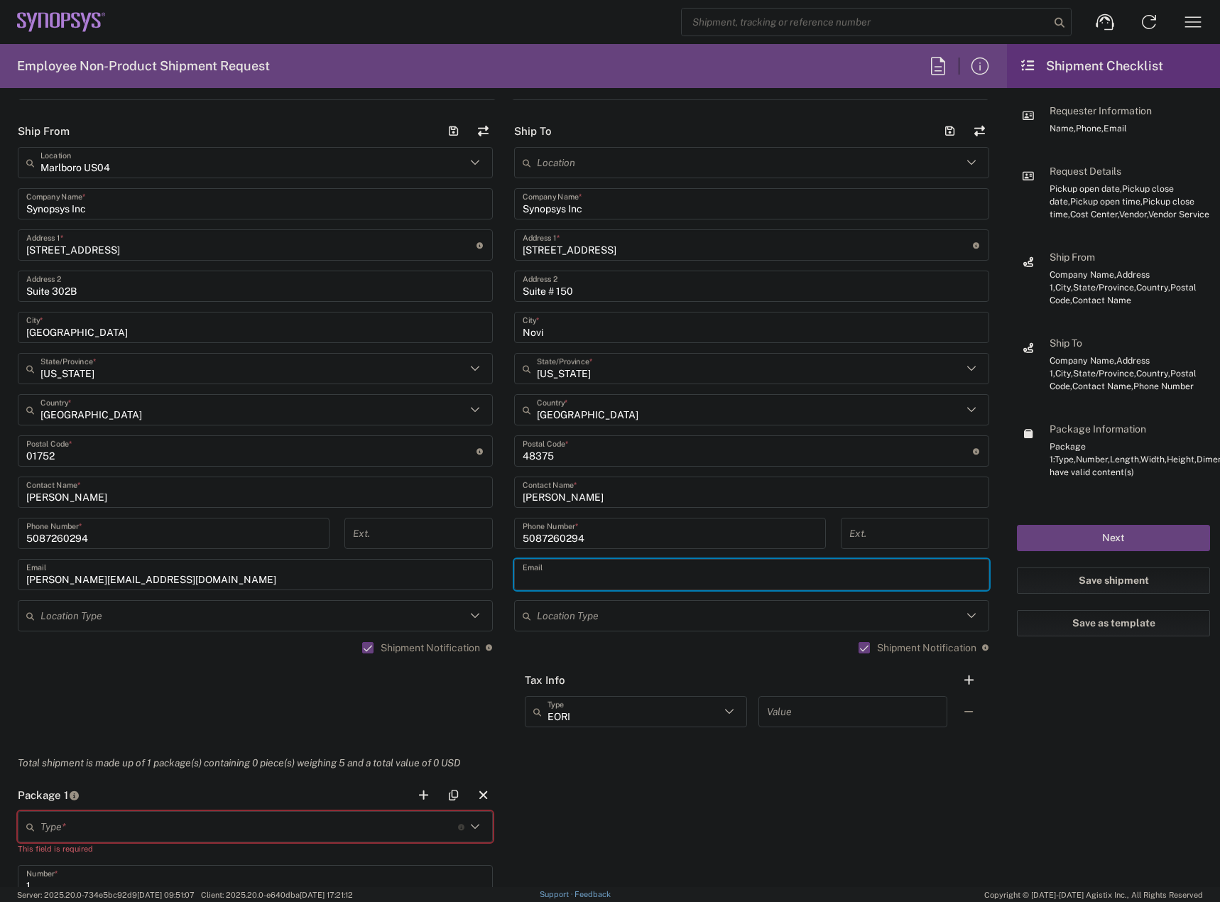
drag, startPoint x: 546, startPoint y: 576, endPoint x: 394, endPoint y: 582, distance: 152.2
click at [544, 574] on input "text" at bounding box center [752, 575] width 458 height 25
click at [590, 575] on input "text" at bounding box center [752, 575] width 458 height 25
paste input "[PERSON_NAME][EMAIL_ADDRESS][PERSON_NAME][DOMAIN_NAME]"
type input "[PERSON_NAME][EMAIL_ADDRESS][PERSON_NAME][DOMAIN_NAME]"
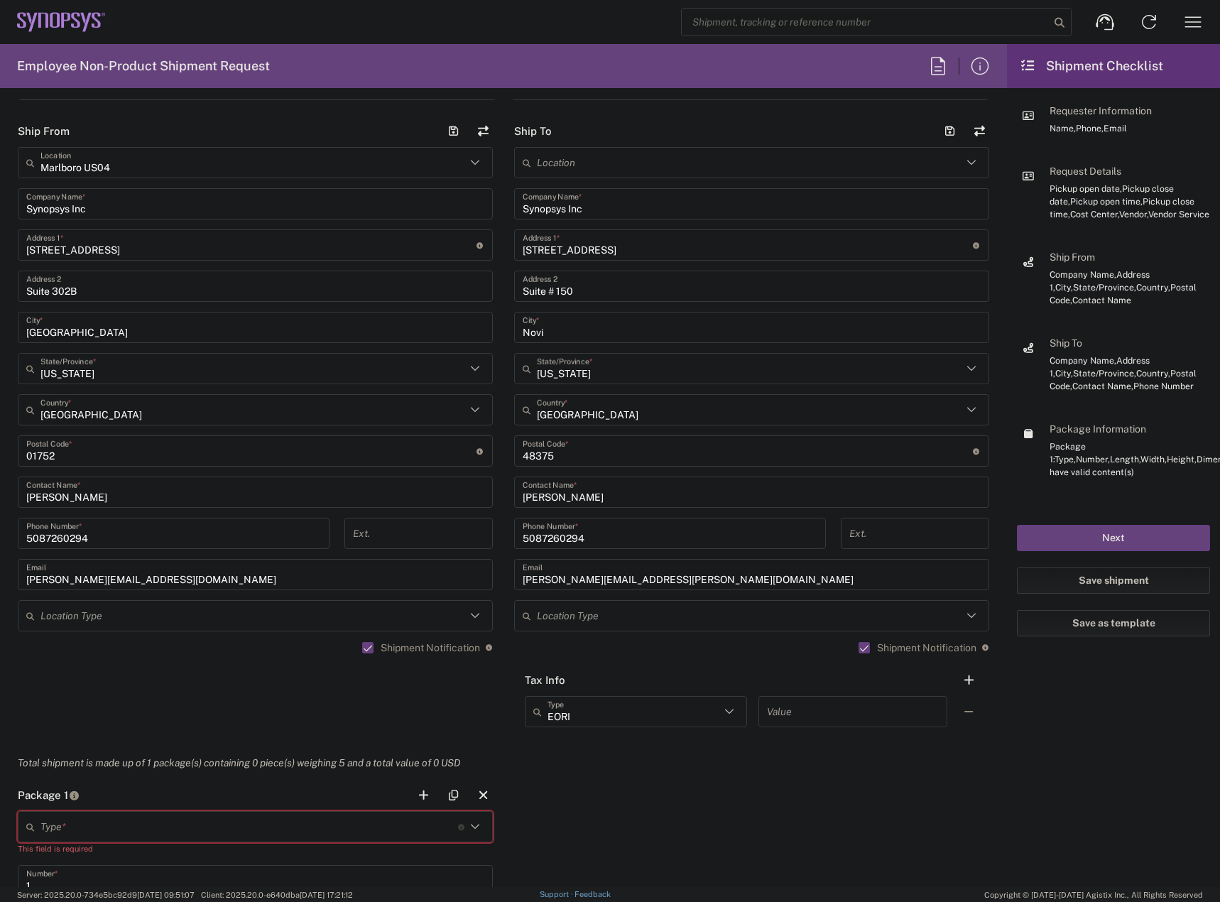
click at [515, 651] on div "Shipment Notification If checked, a shipment notification email will be sent to…" at bounding box center [751, 652] width 475 height 23
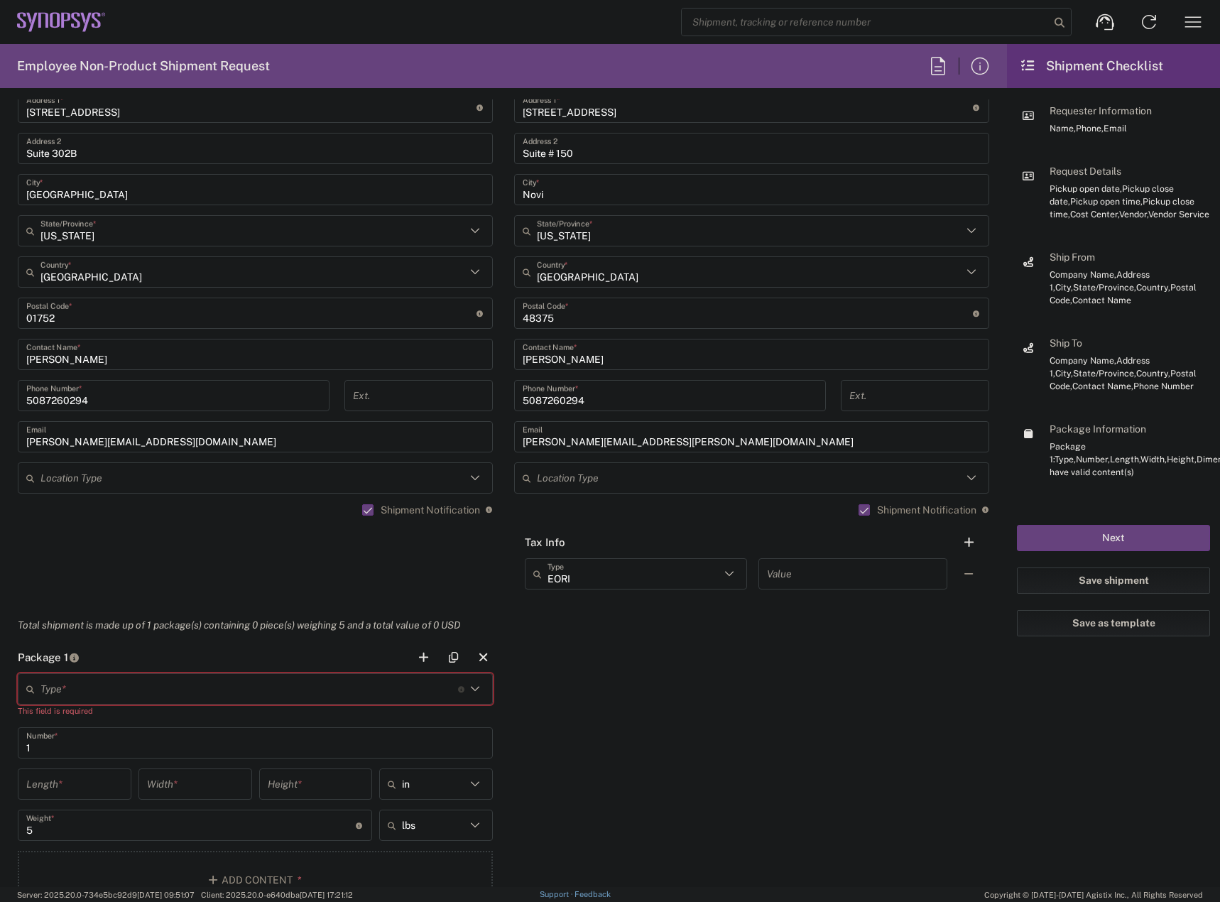
scroll to position [852, 0]
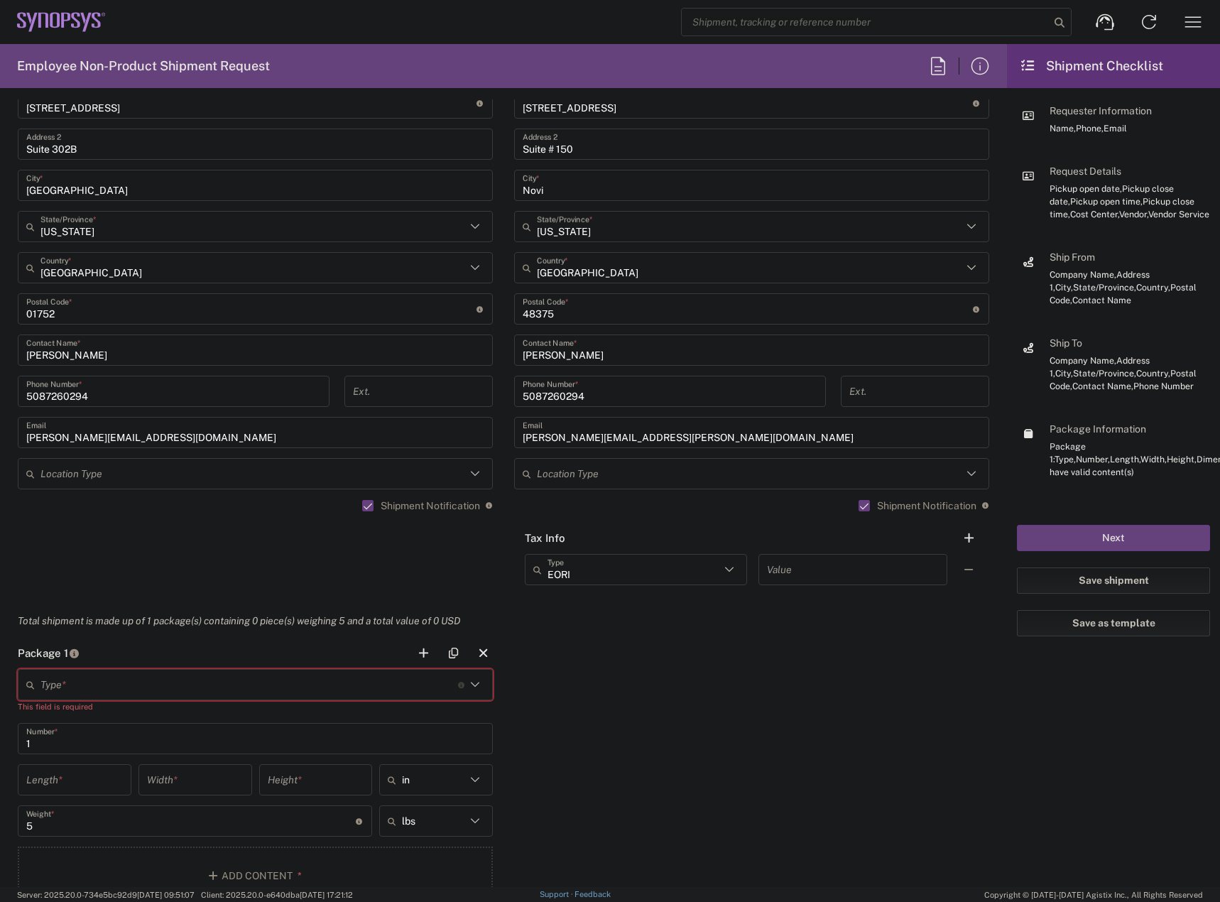
click at [426, 692] on input "text" at bounding box center [249, 685] width 418 height 25
click at [203, 661] on span "Large Box" at bounding box center [252, 660] width 467 height 22
type input "Large Box"
type input "17.5"
type input "12.5"
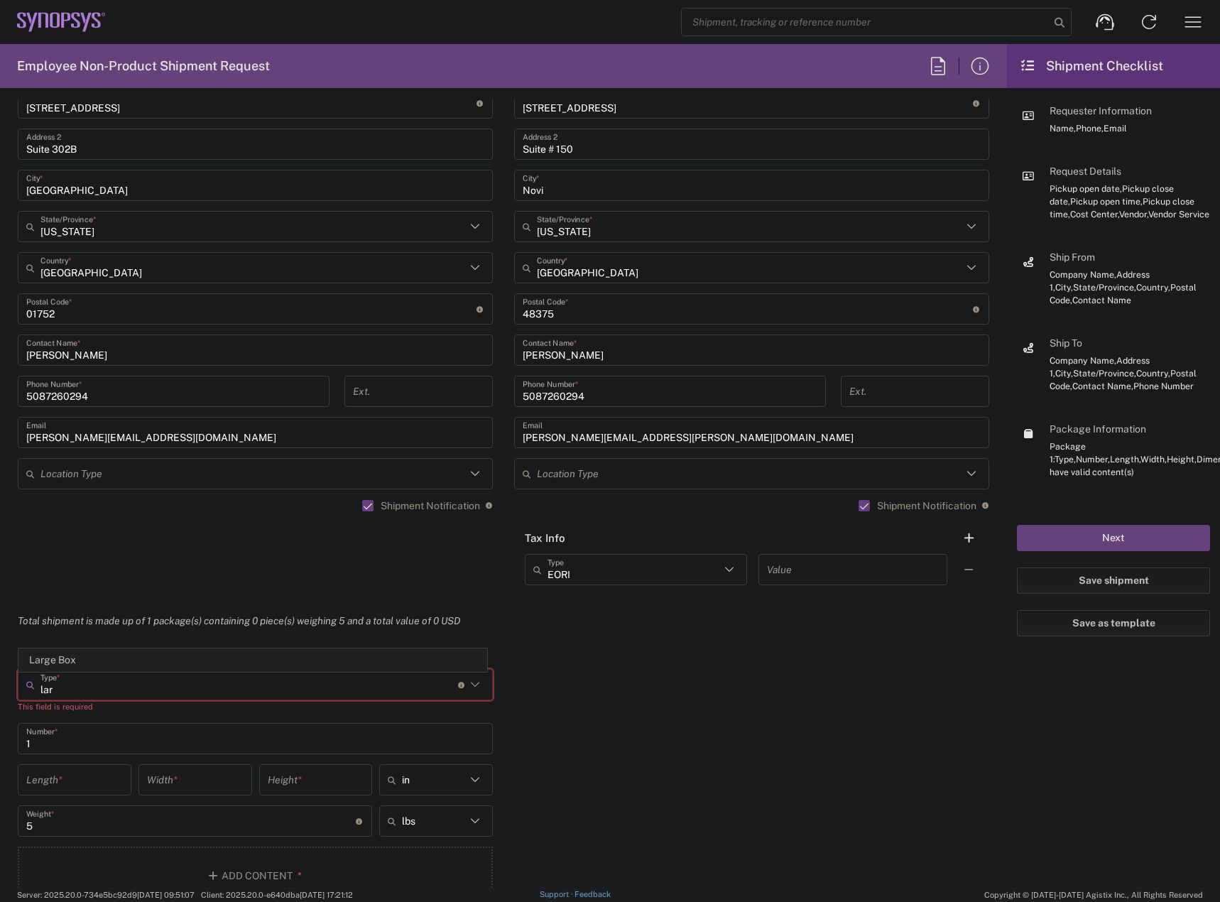
type input "3"
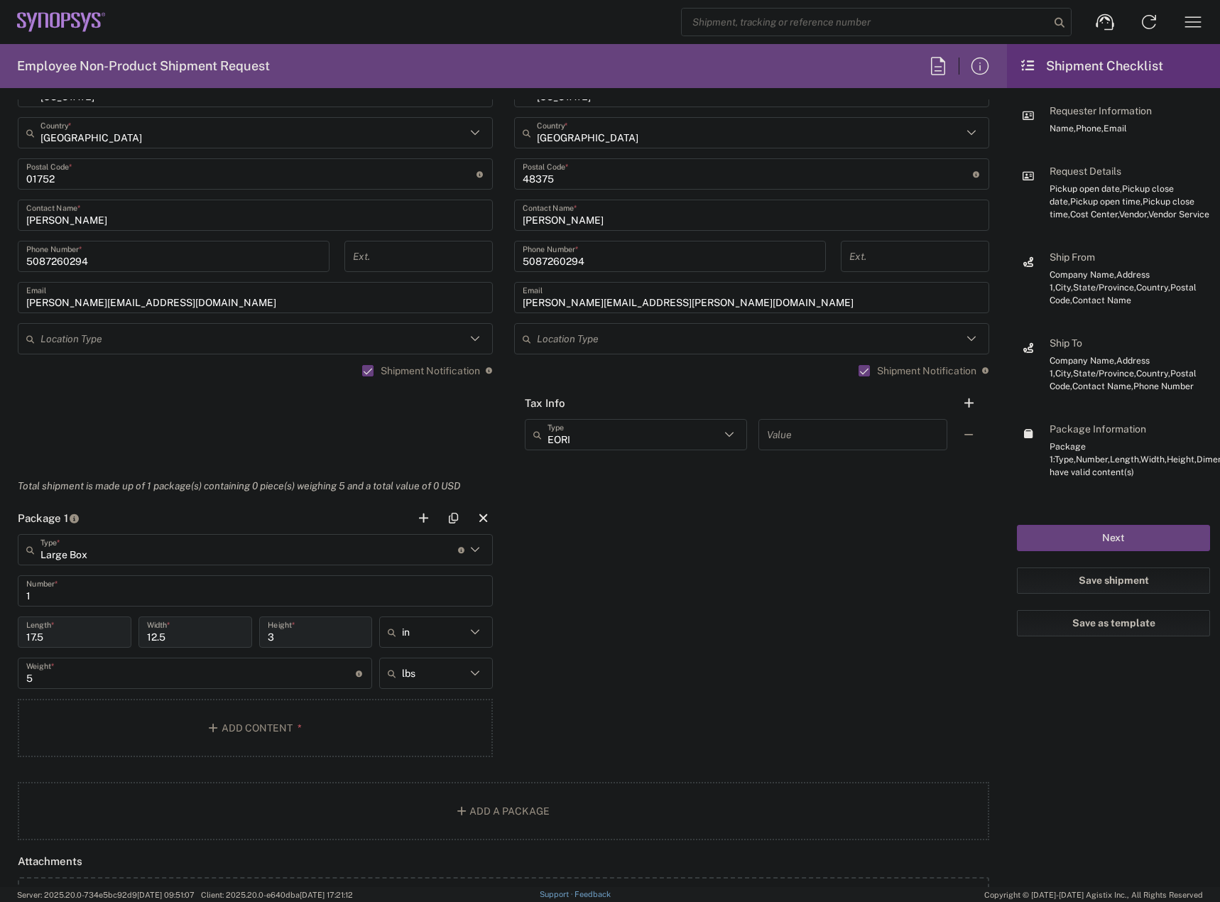
scroll to position [994, 0]
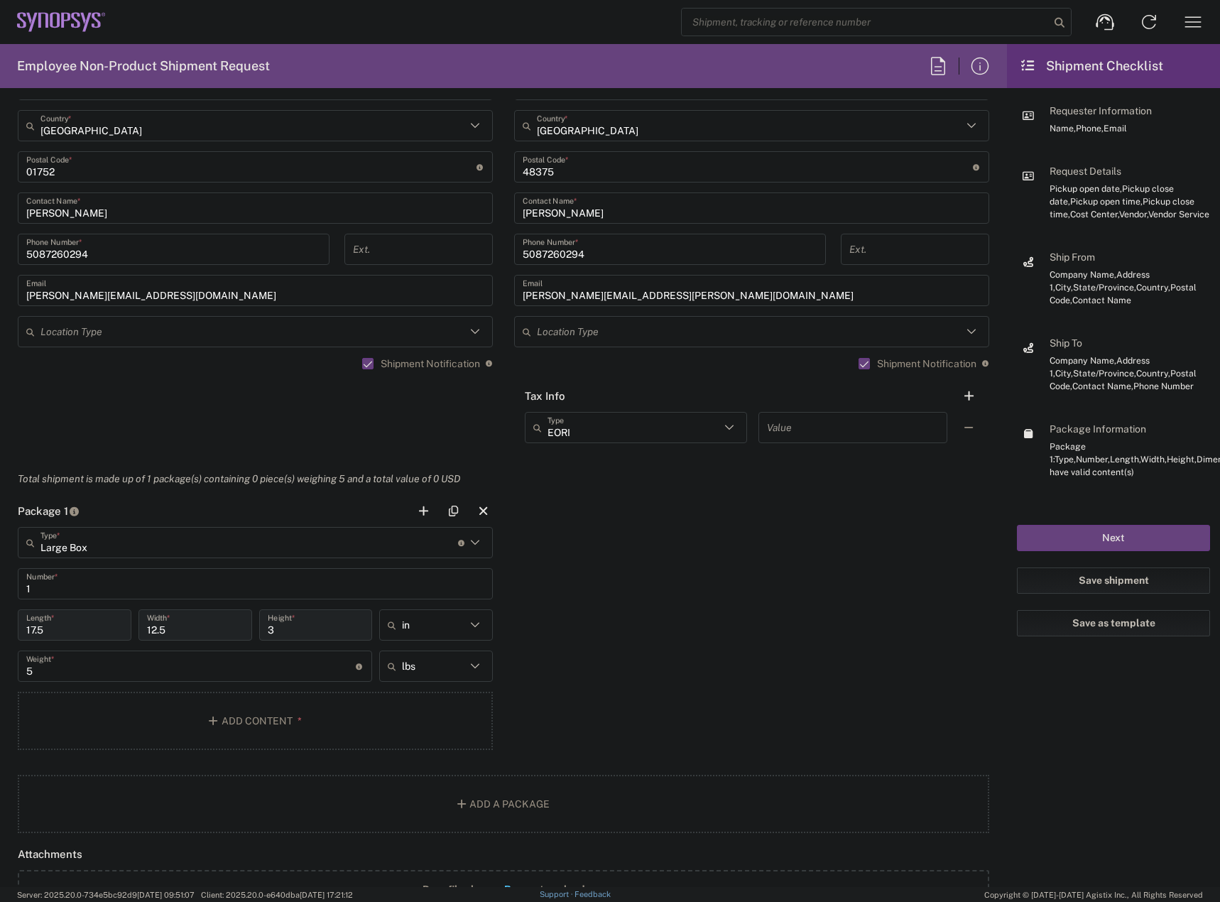
click at [626, 690] on div "Package 1 Large Box Type * Material used to package goods Large Box 1 Number * …" at bounding box center [503, 627] width 993 height 265
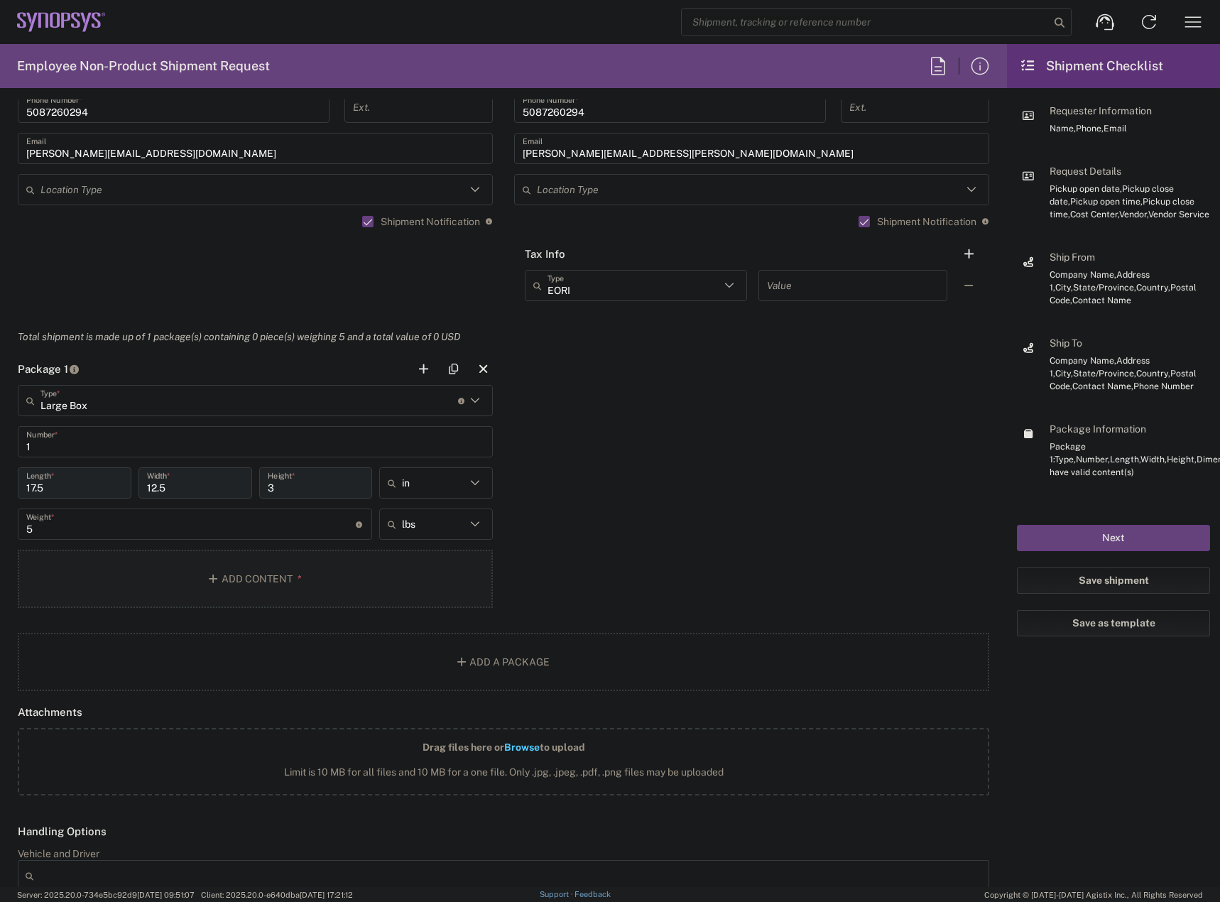
click at [253, 584] on button "Add Content *" at bounding box center [255, 579] width 475 height 58
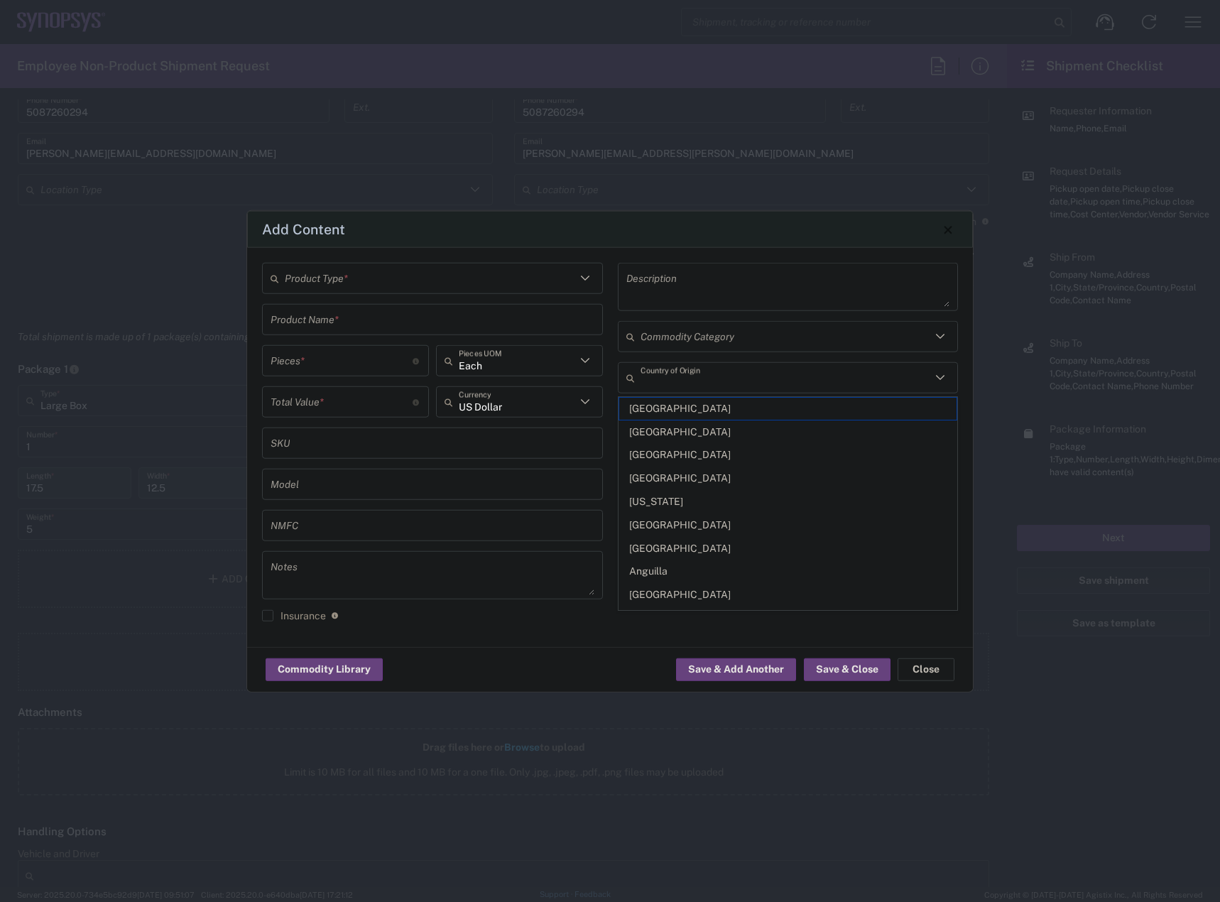
type input "[GEOGRAPHIC_DATA]"
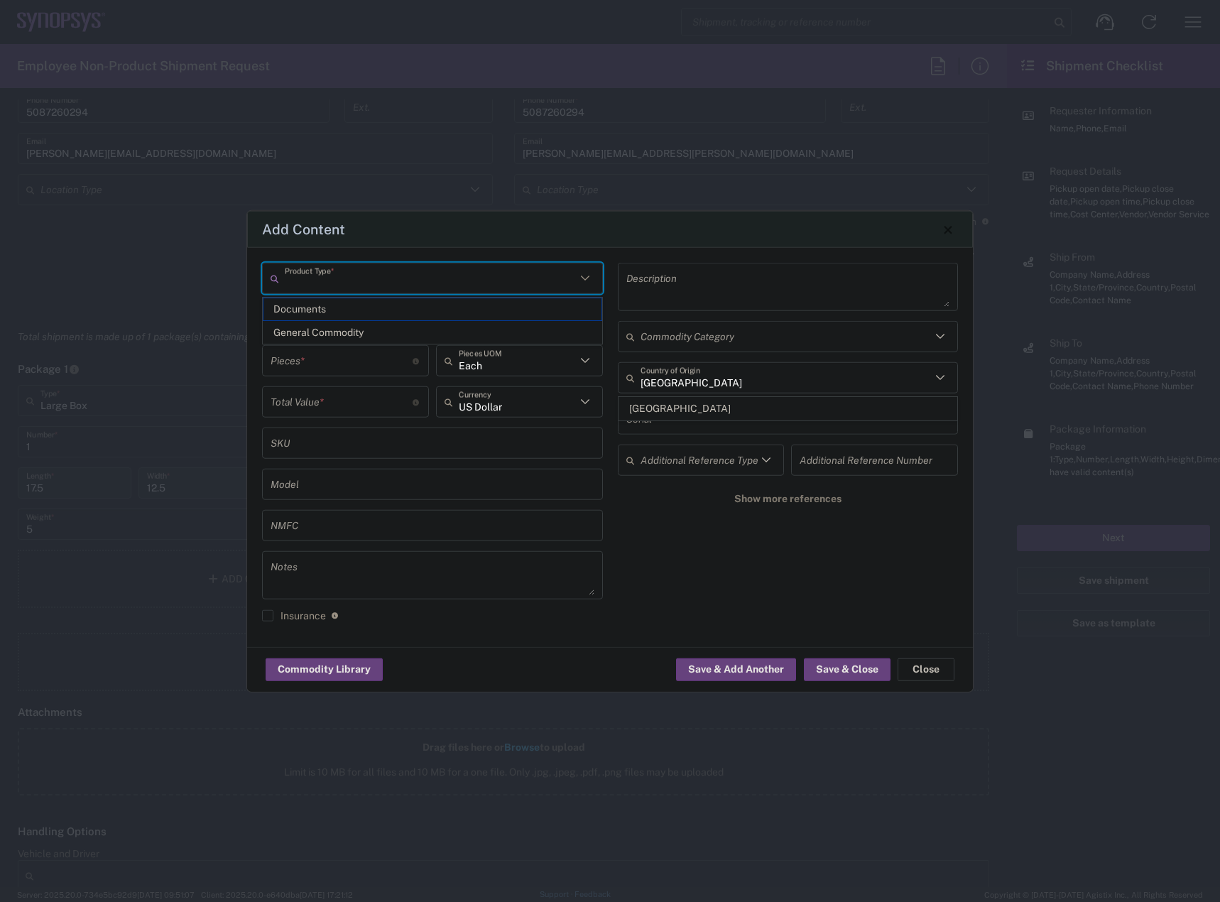
click at [333, 285] on input "text" at bounding box center [430, 278] width 291 height 25
click at [333, 334] on span "General Commodity" at bounding box center [433, 333] width 338 height 22
type input "General Commodity"
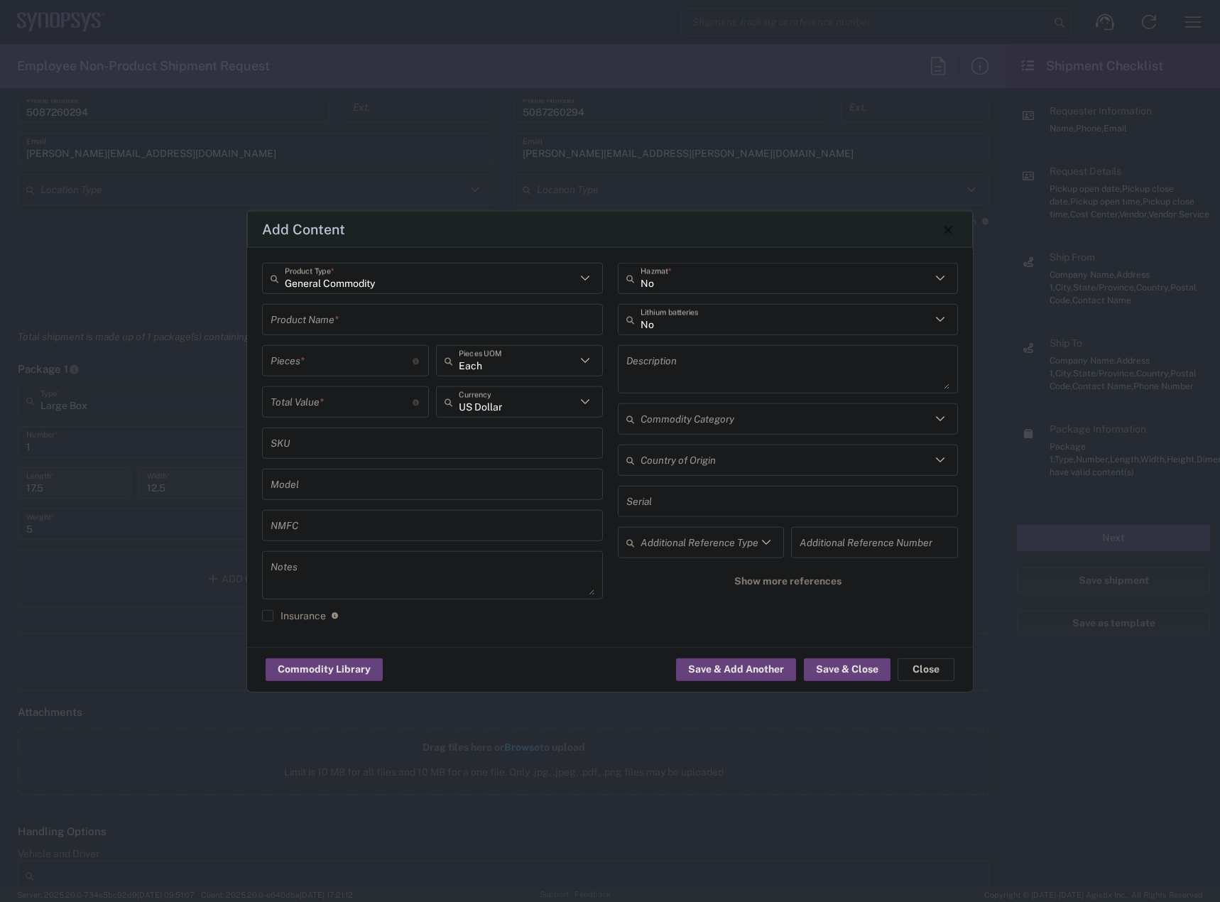
click at [336, 324] on input "text" at bounding box center [433, 319] width 324 height 25
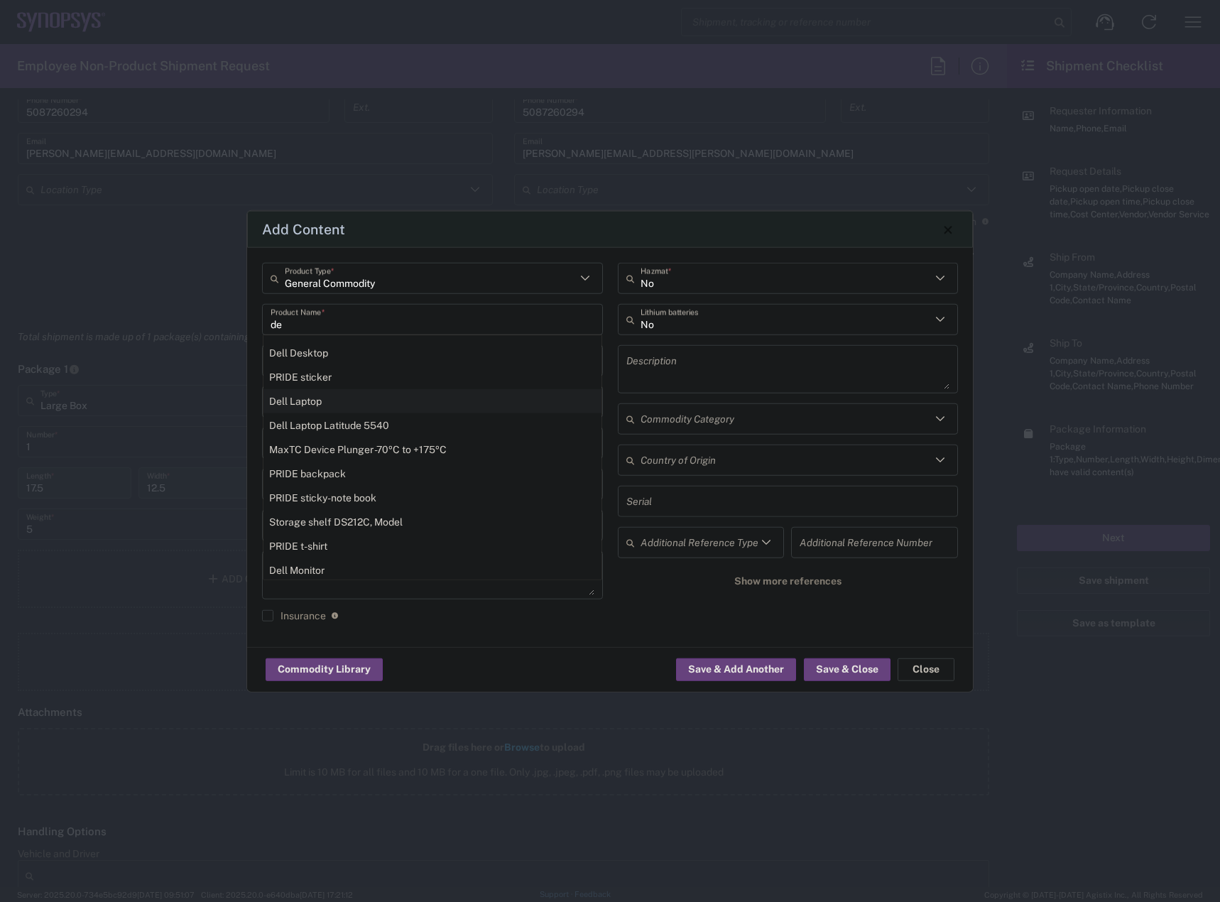
click at [331, 398] on div "Dell Laptop" at bounding box center [433, 401] width 338 height 24
type input "Dell Laptop"
type textarea "Dell Laptop"
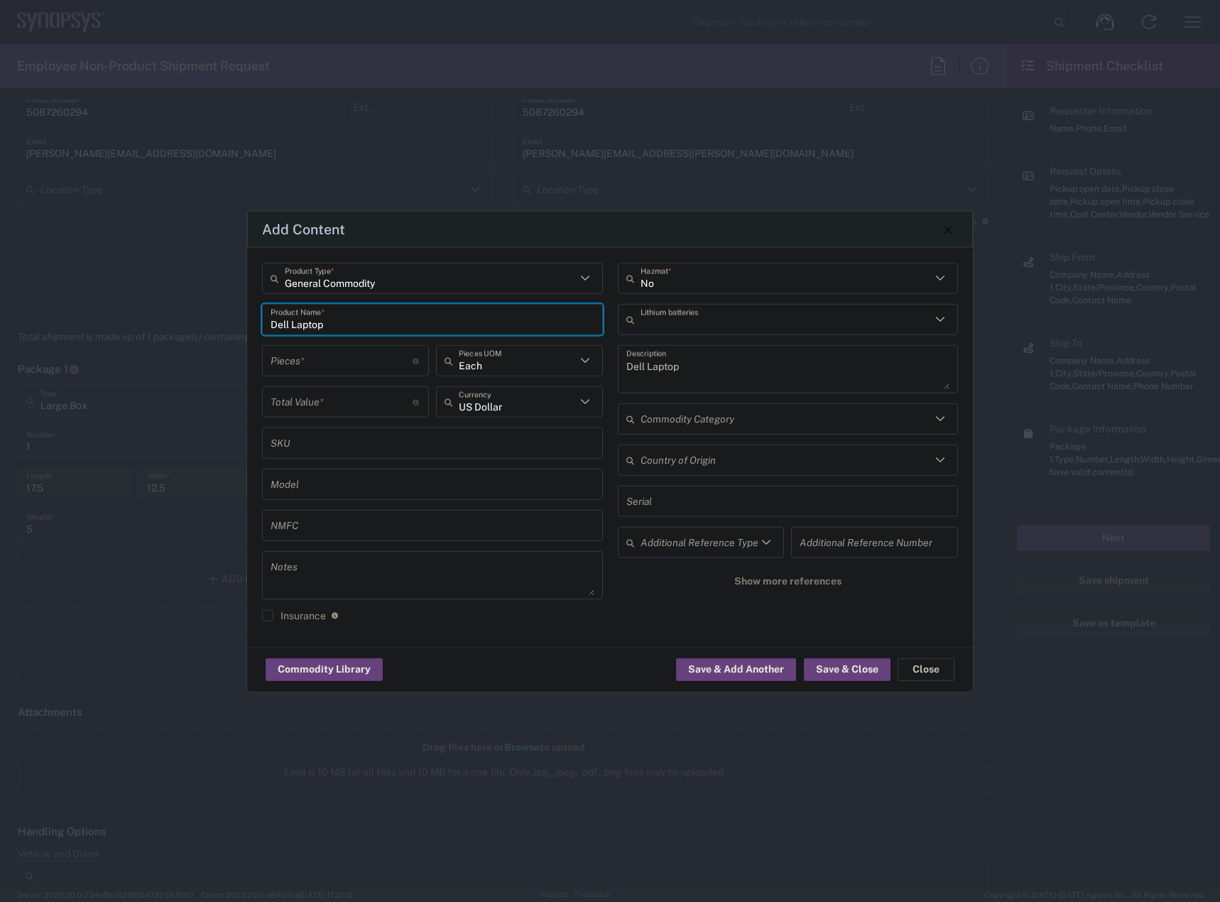
click at [684, 319] on input "text" at bounding box center [786, 319] width 291 height 25
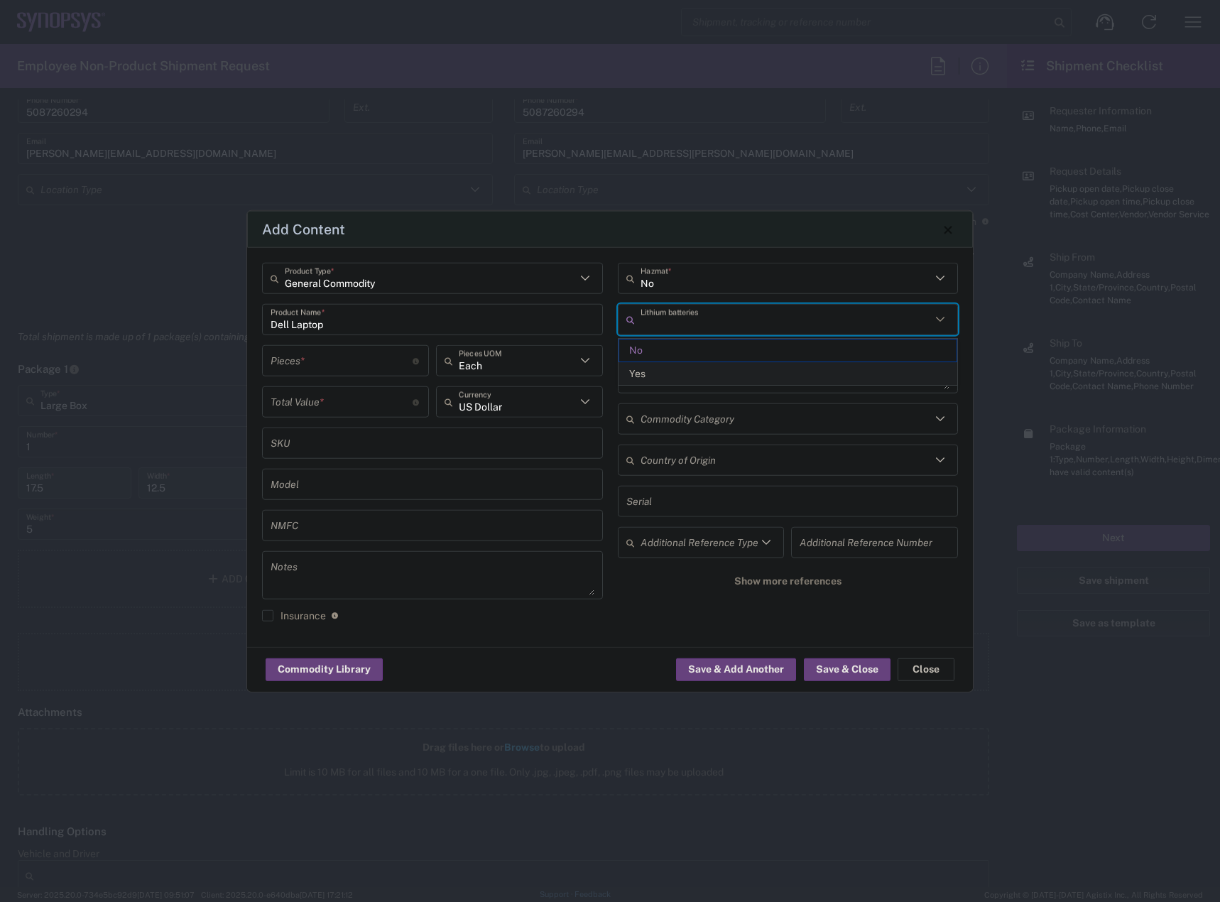
click at [676, 374] on span "Yes" at bounding box center [788, 374] width 338 height 22
type input "Yes"
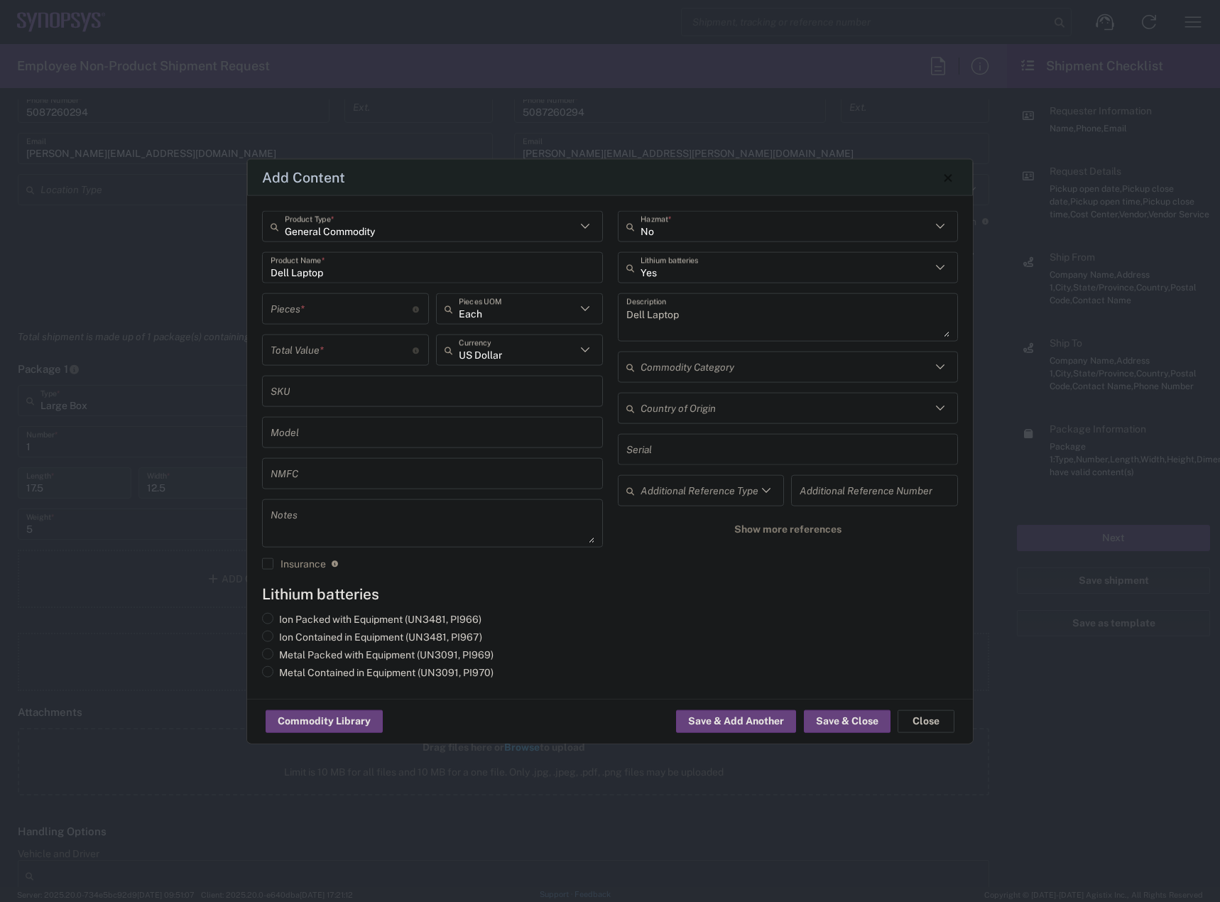
click at [342, 321] on input "number" at bounding box center [342, 308] width 142 height 25
type input "1"
click at [360, 345] on input "number" at bounding box center [342, 349] width 142 height 25
type input "950"
click at [587, 608] on agx-lithium-batteries-content "Lithium batteries Ion Packed with Equipment (UN3481, PI966) Ion Contained in Eq…" at bounding box center [610, 634] width 696 height 99
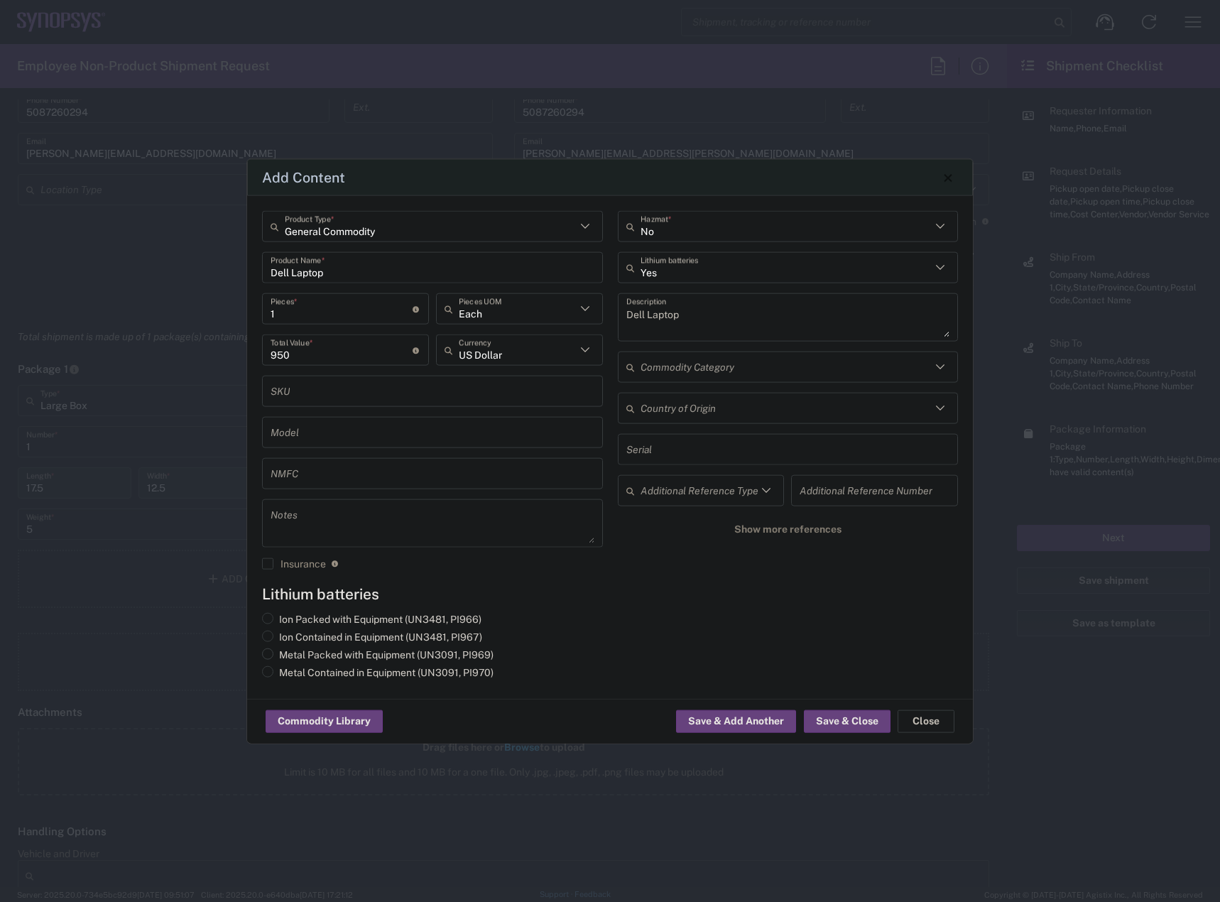
click at [372, 649] on label "Metal Packed with Equipment (UN3091, PI969)" at bounding box center [378, 655] width 232 height 13
click at [288, 649] on input "Metal Packed with Equipment (UN3091, PI969)" at bounding box center [283, 653] width 9 height 9
radio input "true"
click at [839, 725] on button "Save & Close" at bounding box center [847, 721] width 87 height 23
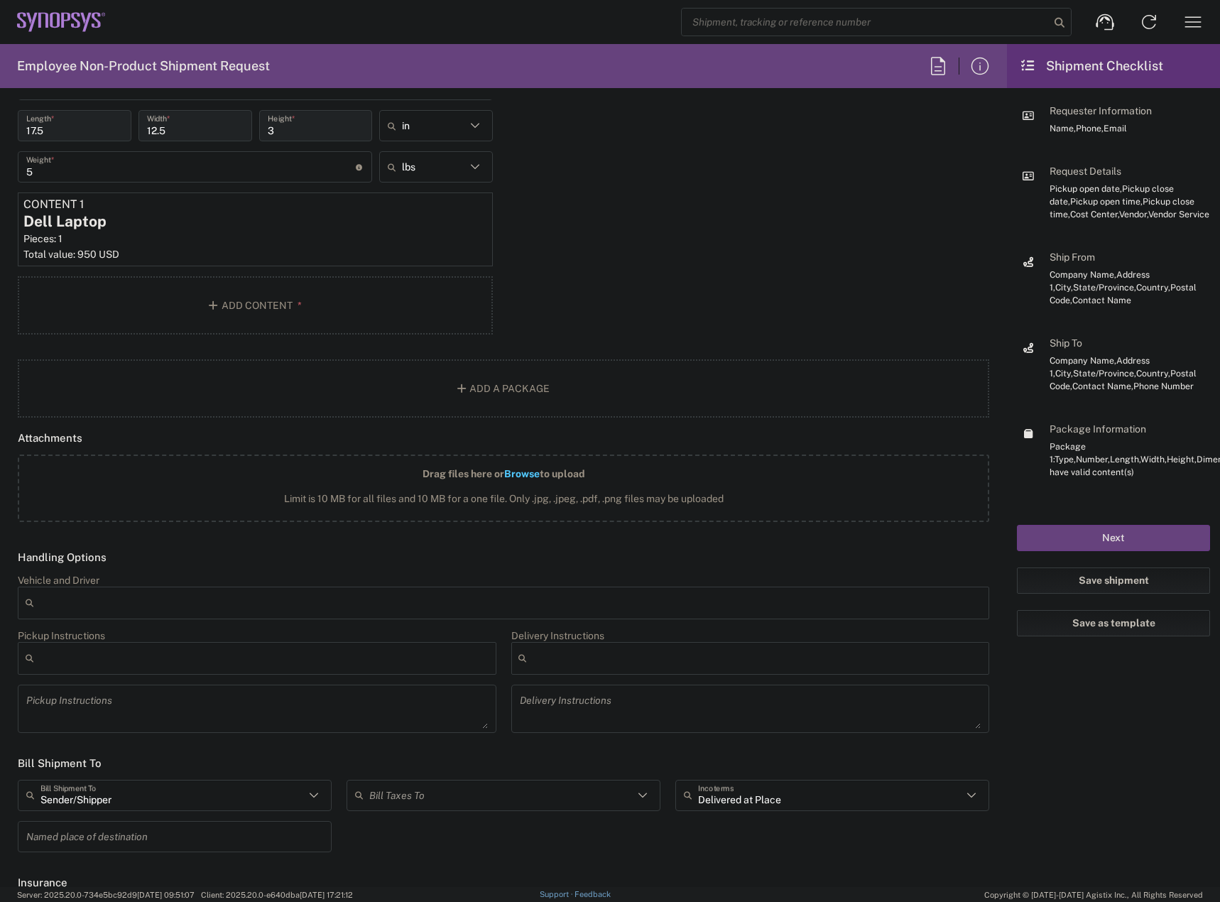
scroll to position [1572, 0]
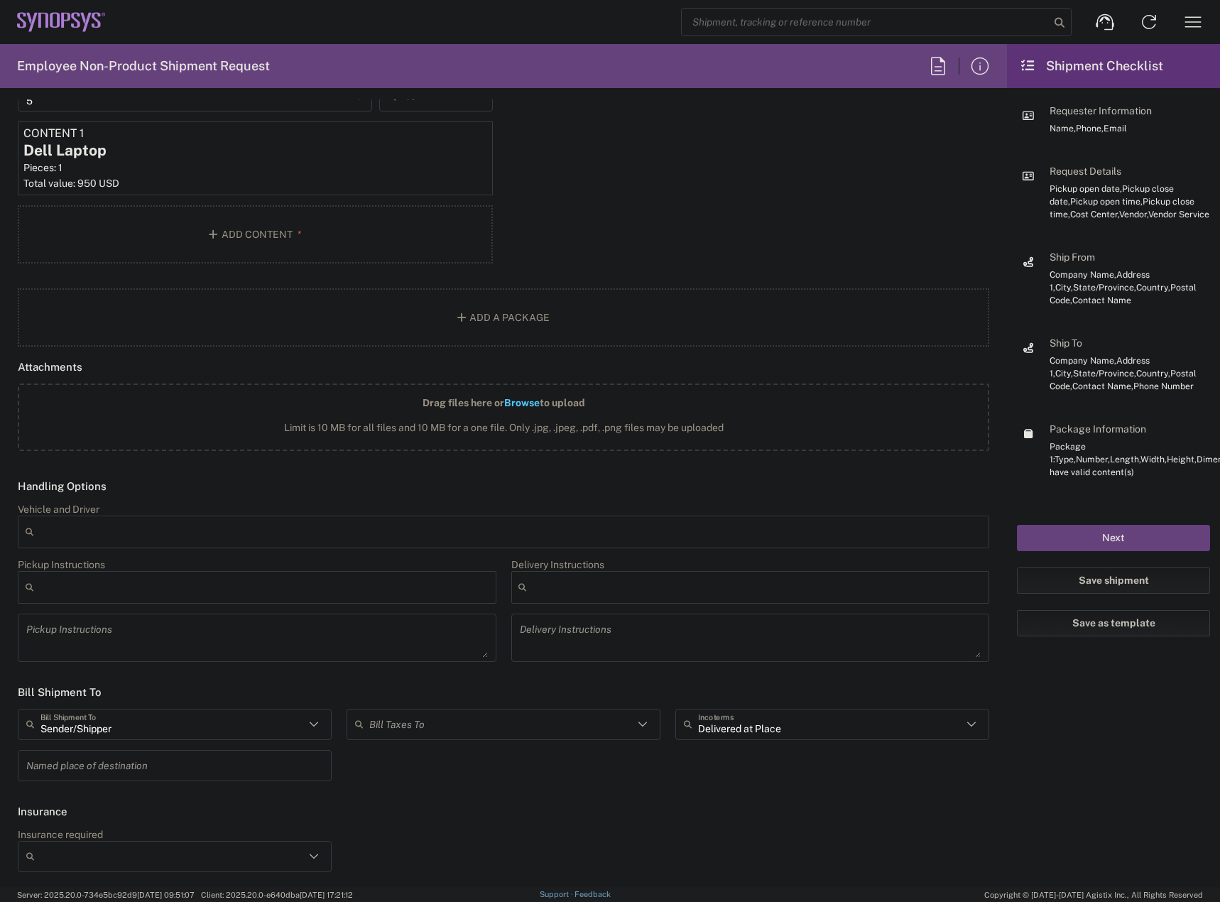
click at [473, 709] on div "Bill Taxes To" at bounding box center [504, 724] width 314 height 31
click at [443, 776] on span "Sender/Shipper" at bounding box center [499, 777] width 308 height 22
type input "Sender/Shipper"
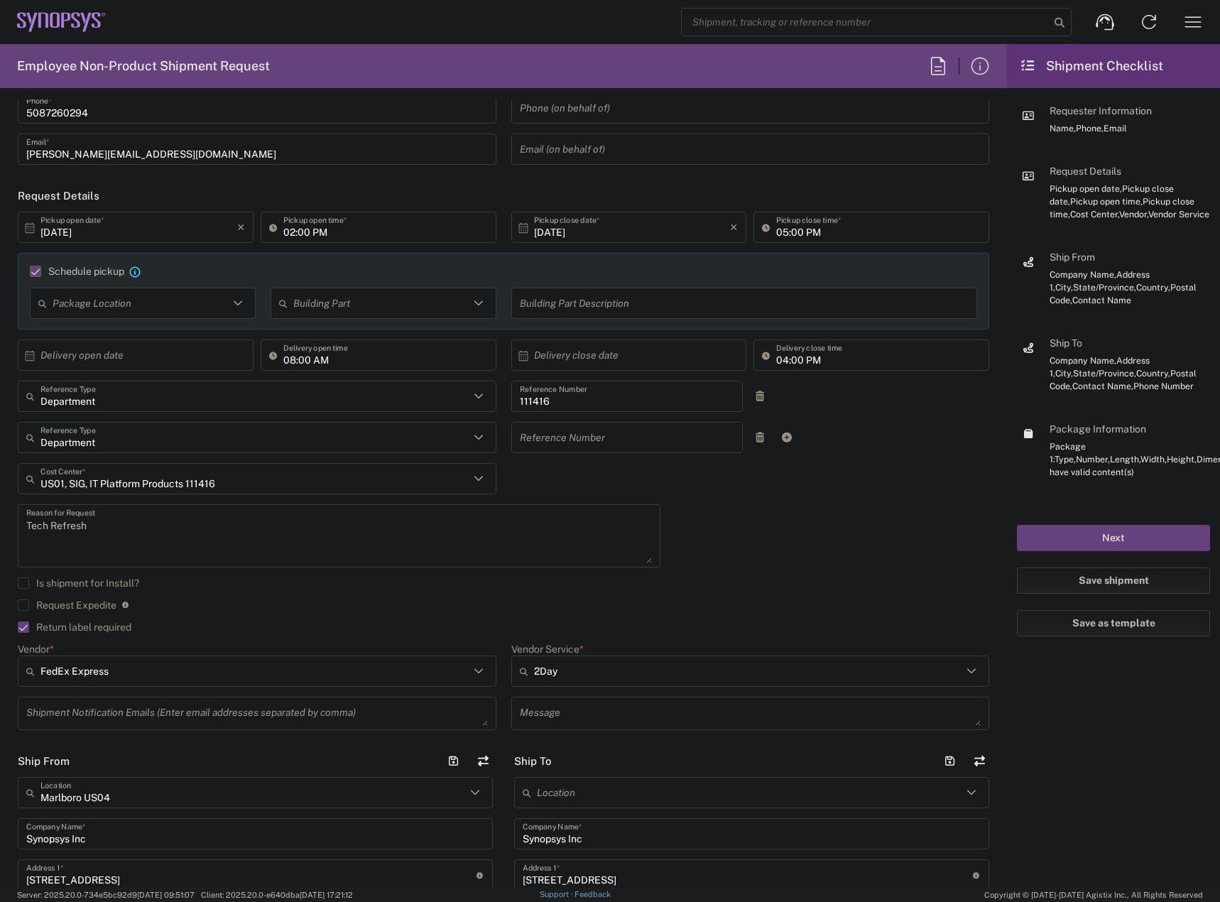
scroll to position [0, 0]
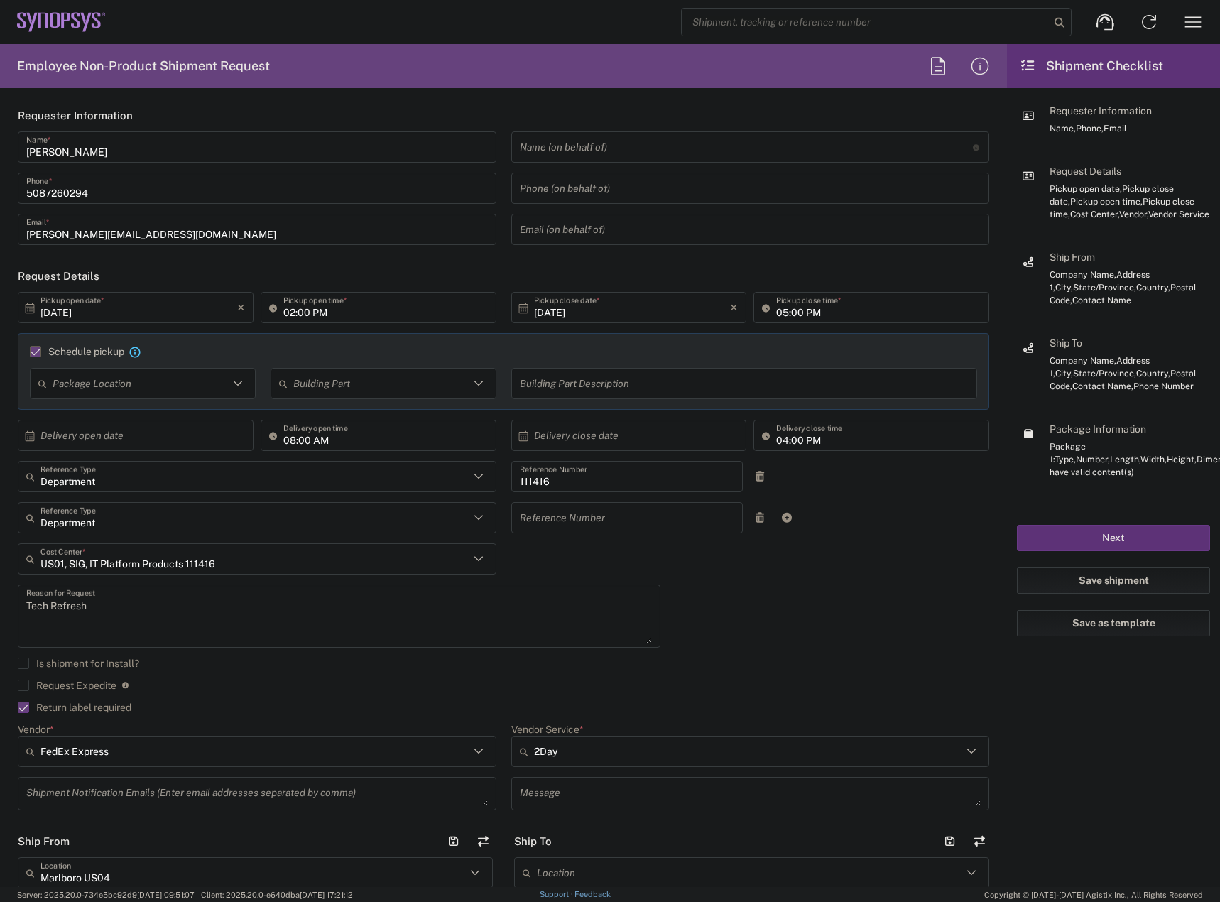
click at [1034, 537] on button "Next" at bounding box center [1113, 538] width 193 height 26
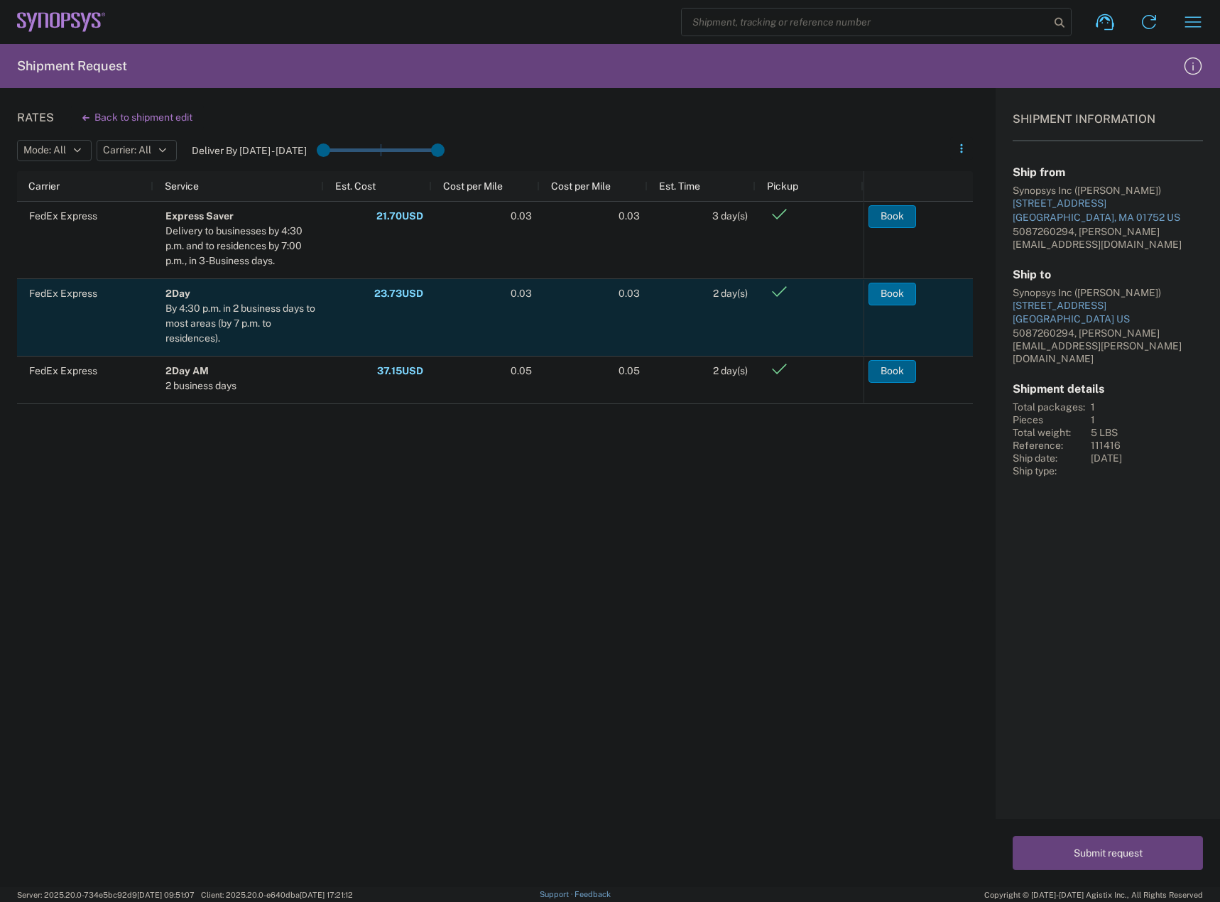
click at [882, 294] on button "Book" at bounding box center [893, 294] width 48 height 23
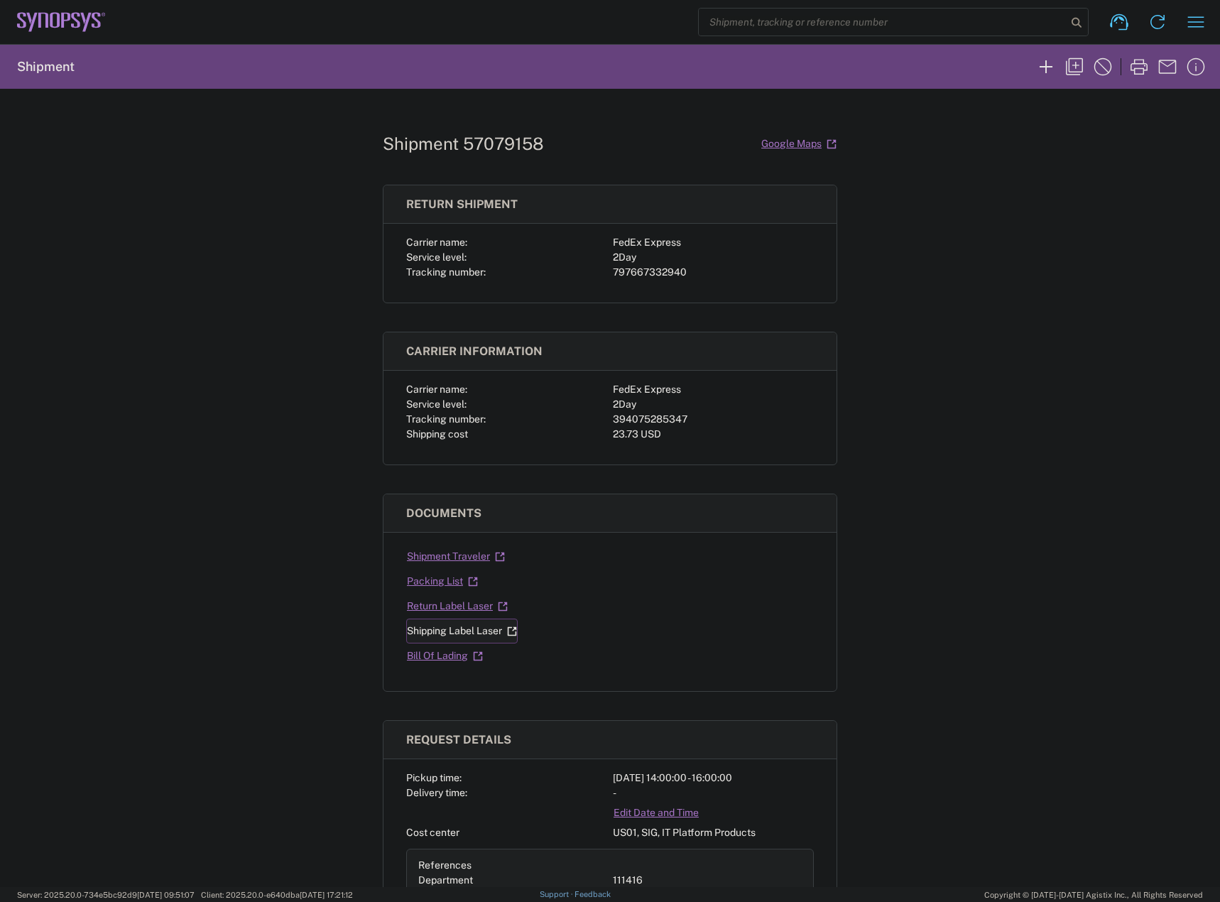
click at [424, 630] on link "Shipping Label Laser" at bounding box center [462, 631] width 112 height 25
click at [443, 605] on link "Return Label Laser" at bounding box center [457, 606] width 102 height 25
